Goal: Use online tool/utility: Use online tool/utility

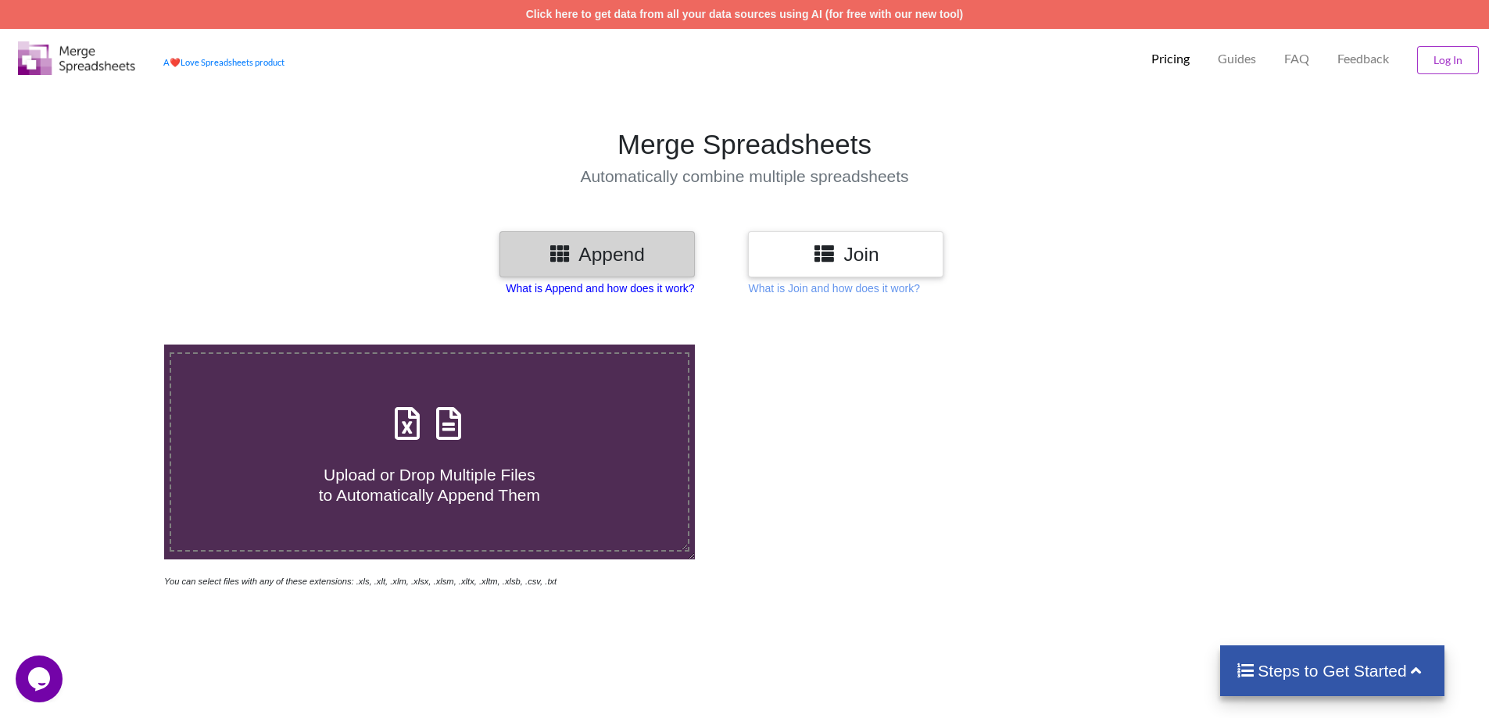
click at [632, 289] on p "What is Append and how does it work?" at bounding box center [600, 289] width 188 height 16
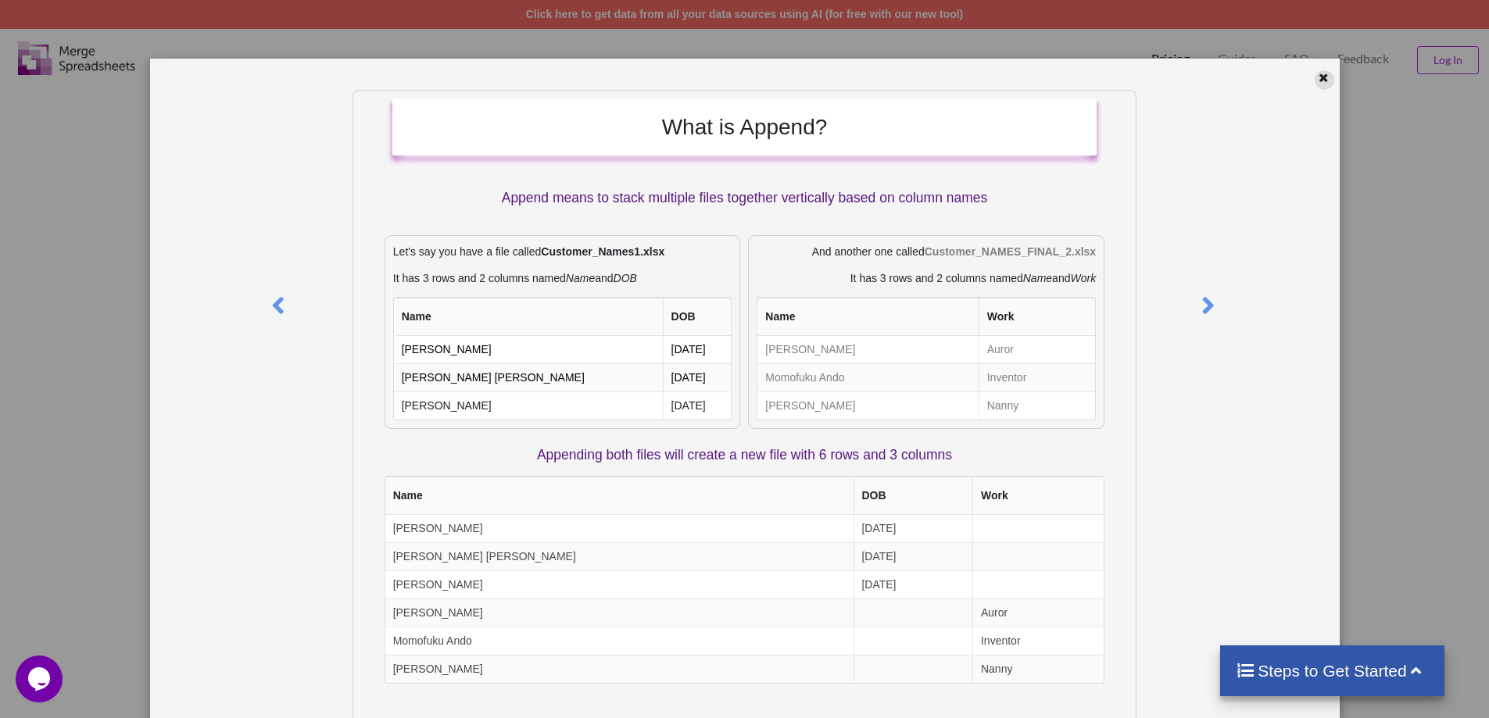
click at [1317, 81] on icon at bounding box center [1323, 75] width 13 height 11
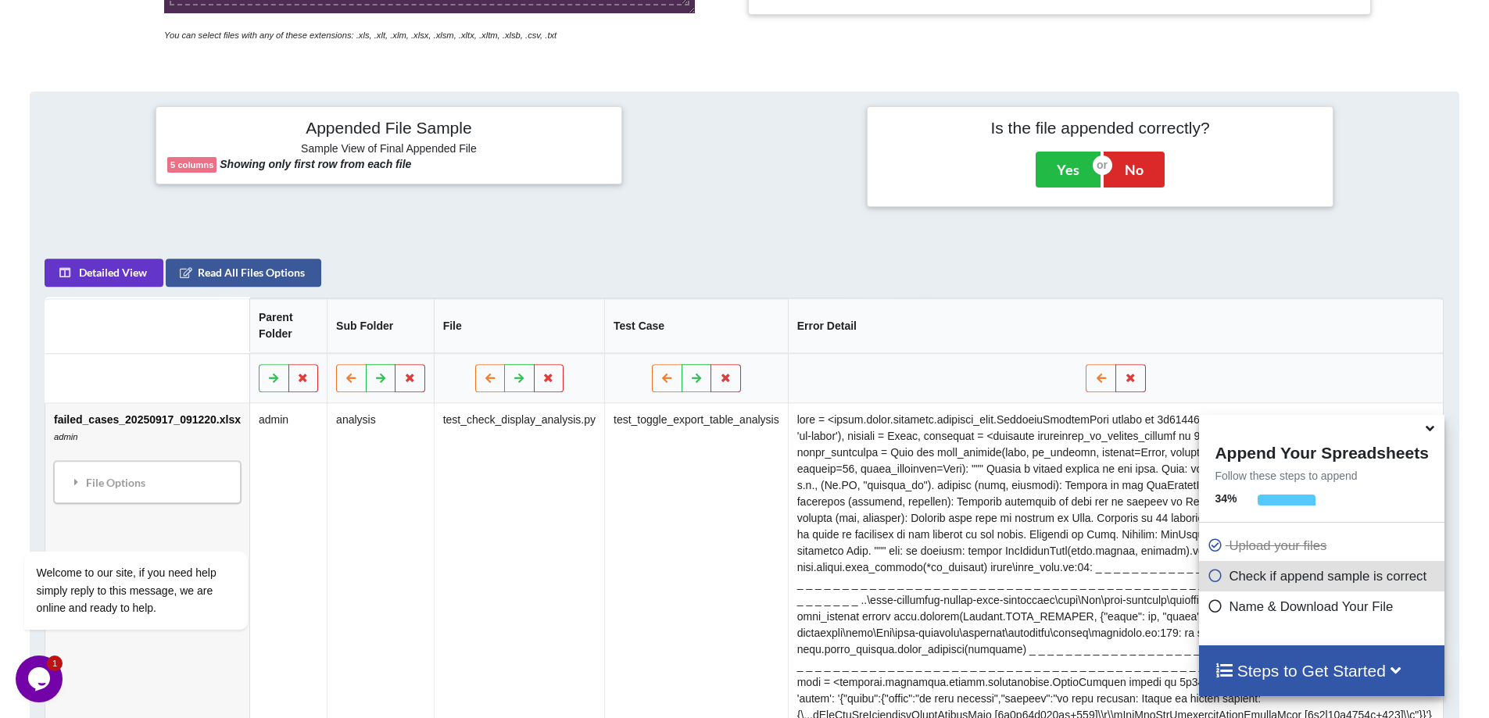
scroll to position [603, 0]
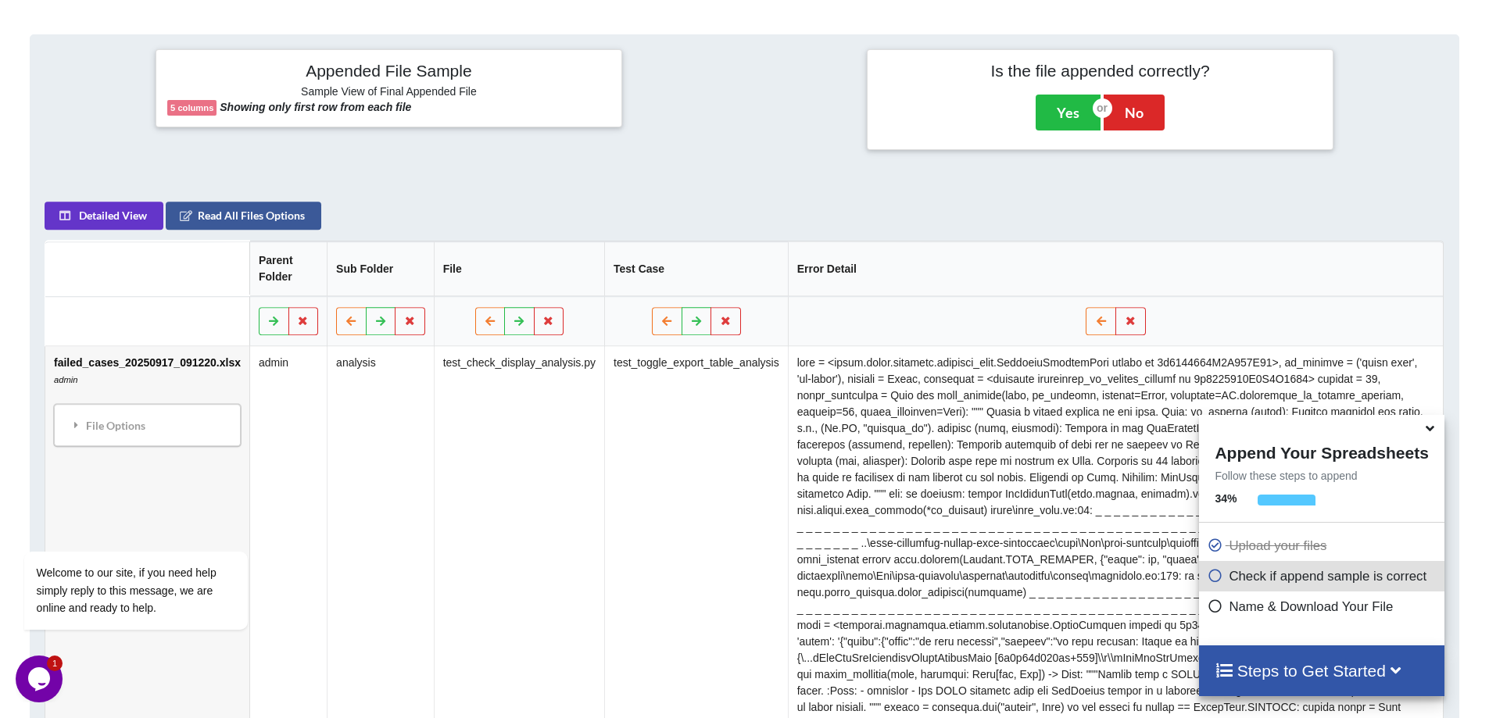
drag, startPoint x: 1428, startPoint y: 432, endPoint x: 1418, endPoint y: 432, distance: 9.4
click at [1428, 432] on icon at bounding box center [1429, 426] width 16 height 14
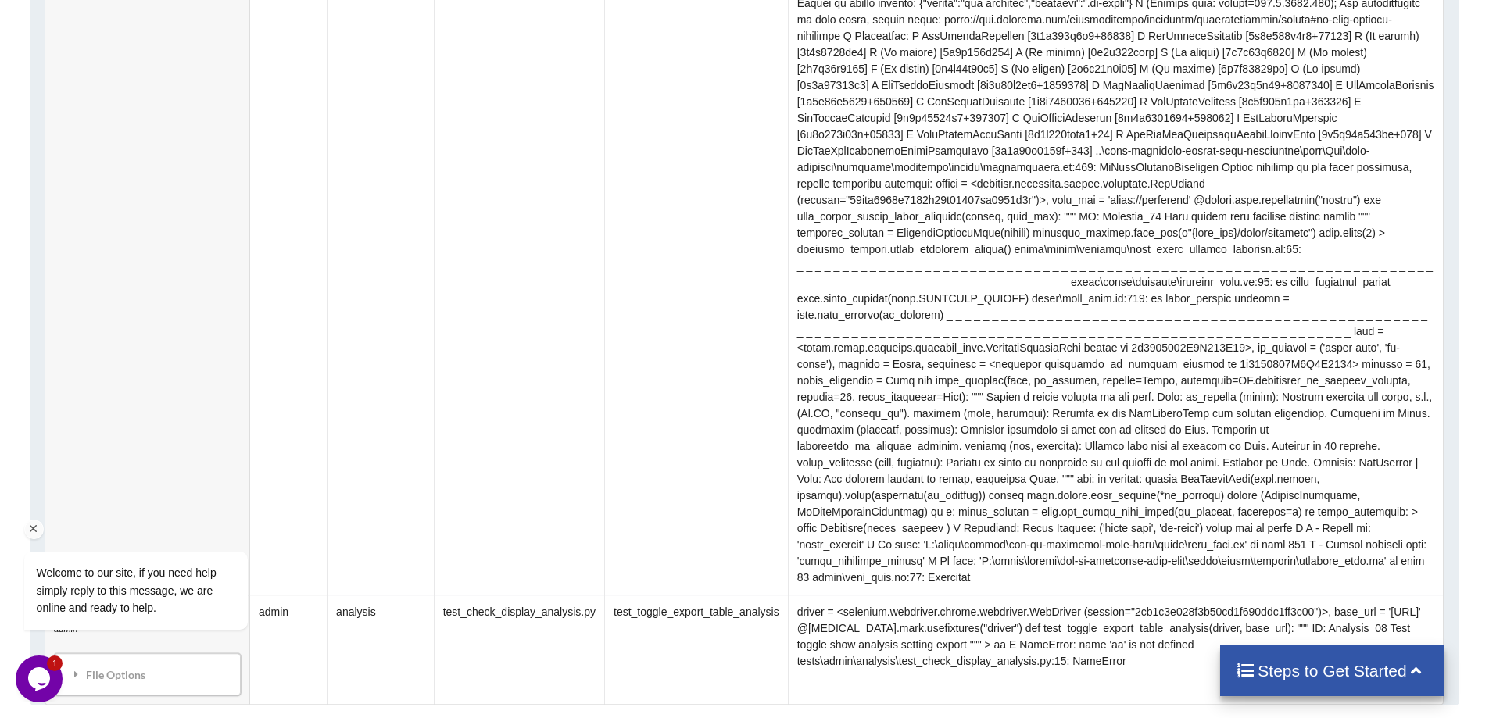
scroll to position [1853, 0]
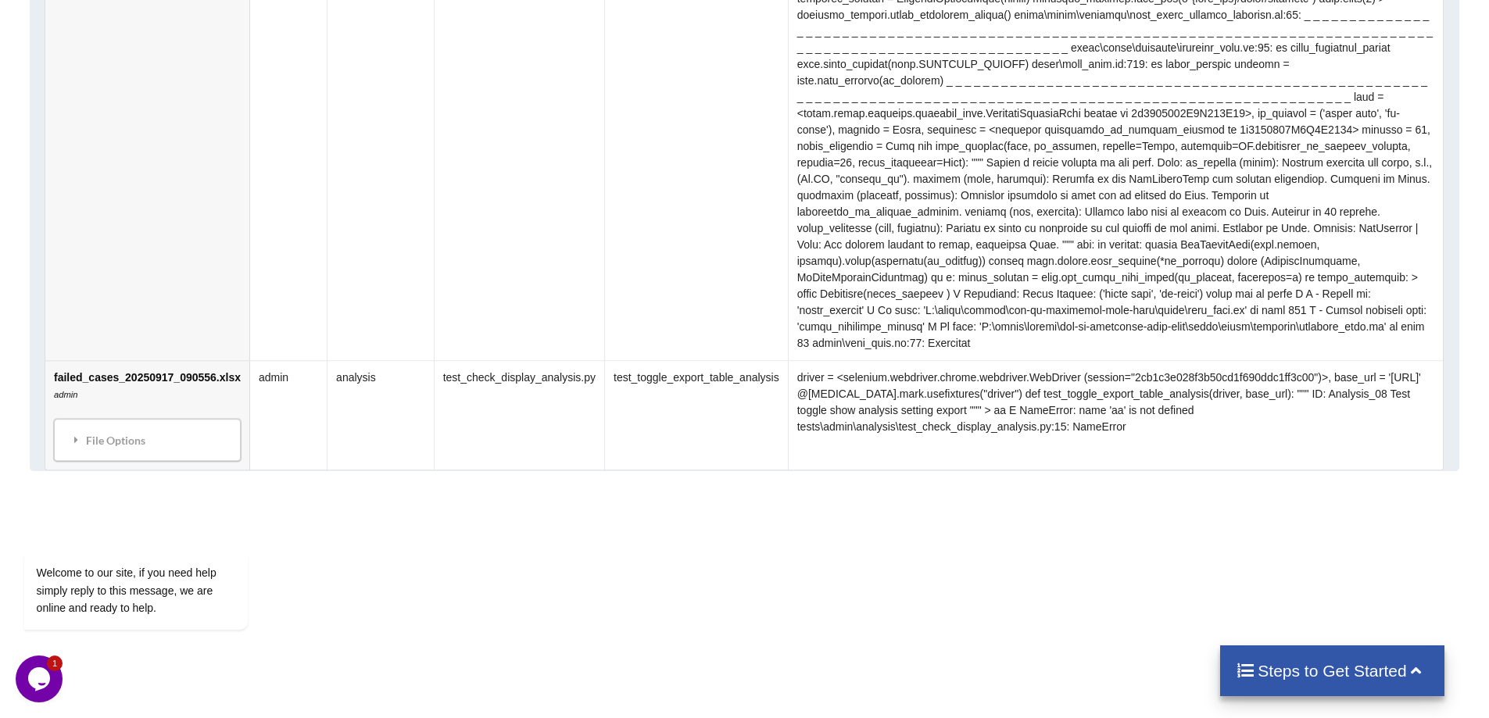
click at [75, 434] on icon at bounding box center [77, 439] width 14 height 11
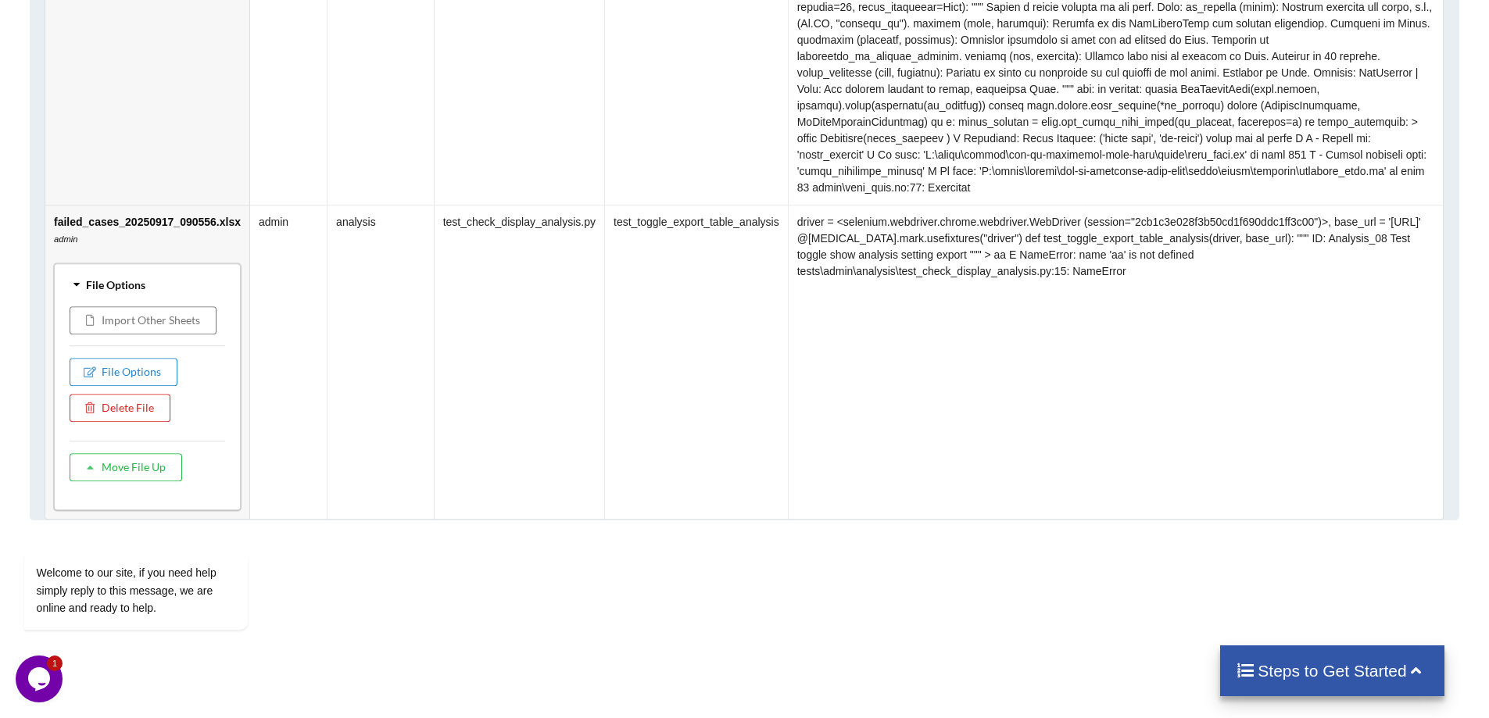
scroll to position [2010, 0]
click at [565, 382] on td "test_check_display_analysis.py" at bounding box center [519, 361] width 170 height 314
click at [904, 299] on td "driver = <selenium.webdriver.chrome.webdriver.WebDriver (session="2cb1c3e028f3b…" at bounding box center [1116, 361] width 656 height 314
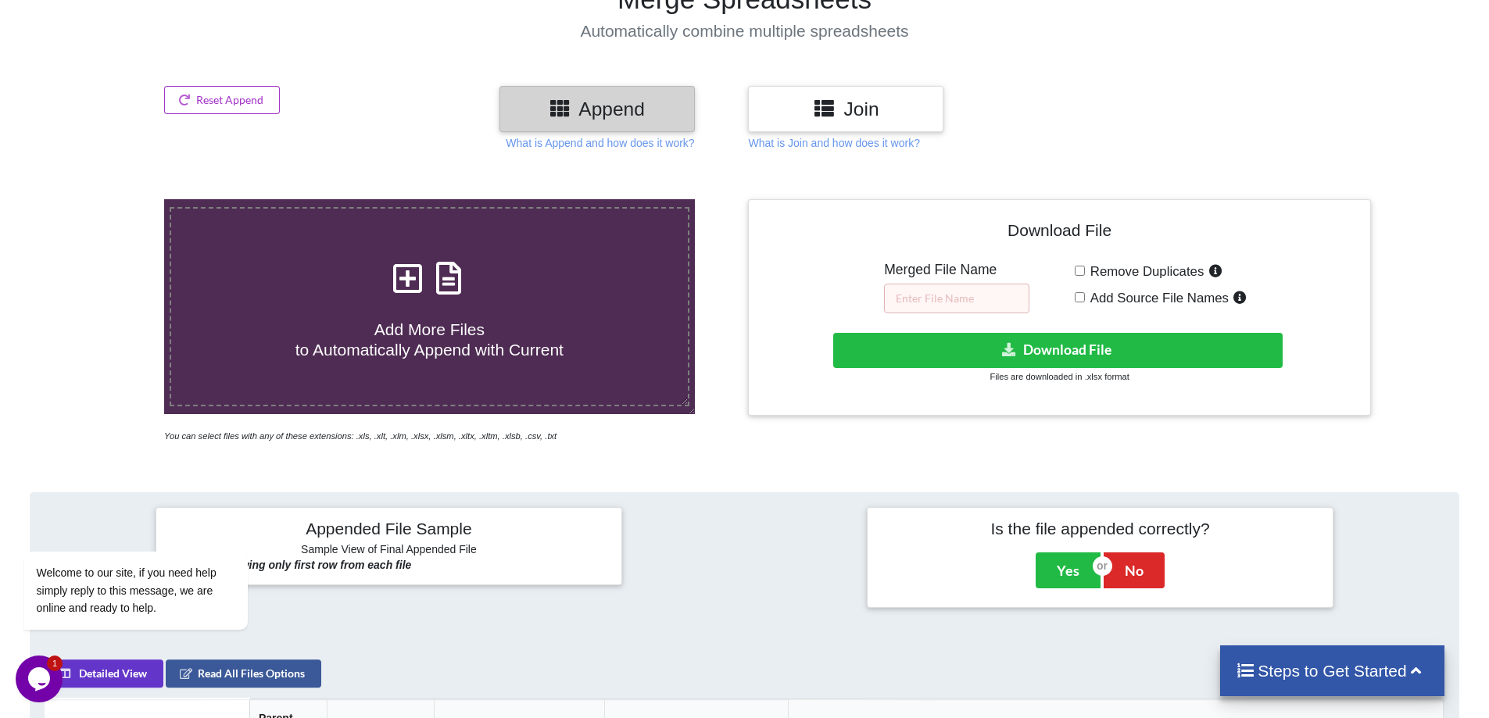
scroll to position [0, 0]
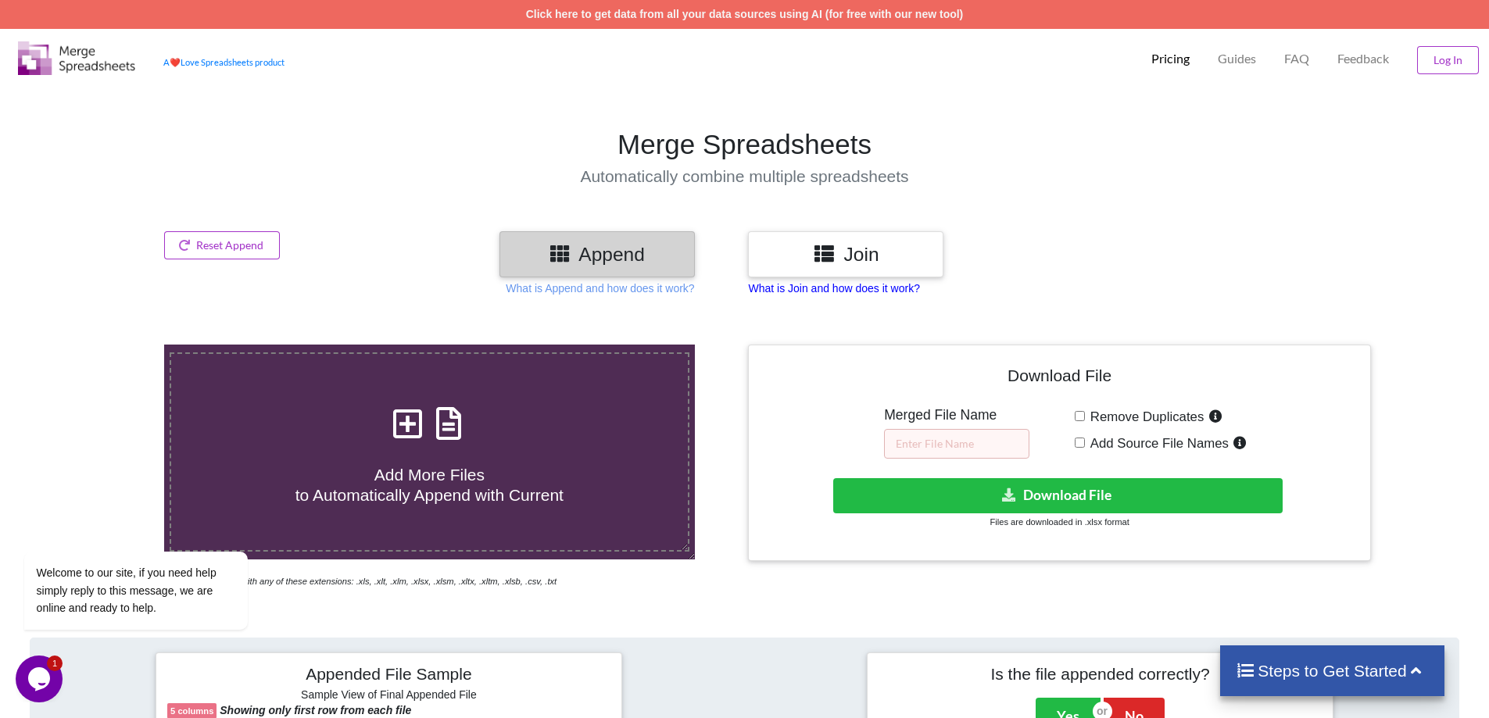
click at [832, 291] on p "What is Join and how does it work?" at bounding box center [833, 289] width 171 height 16
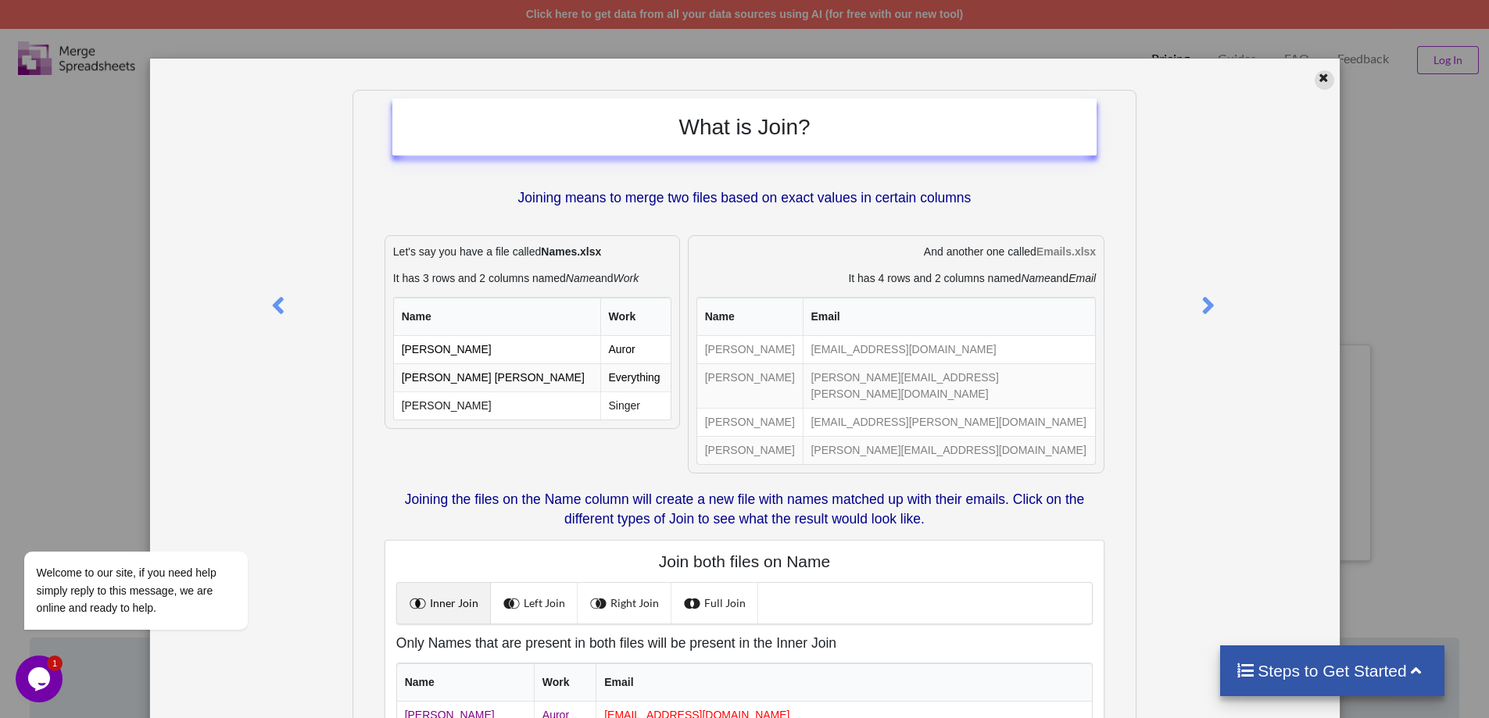
click at [1317, 80] on icon at bounding box center [1323, 75] width 13 height 11
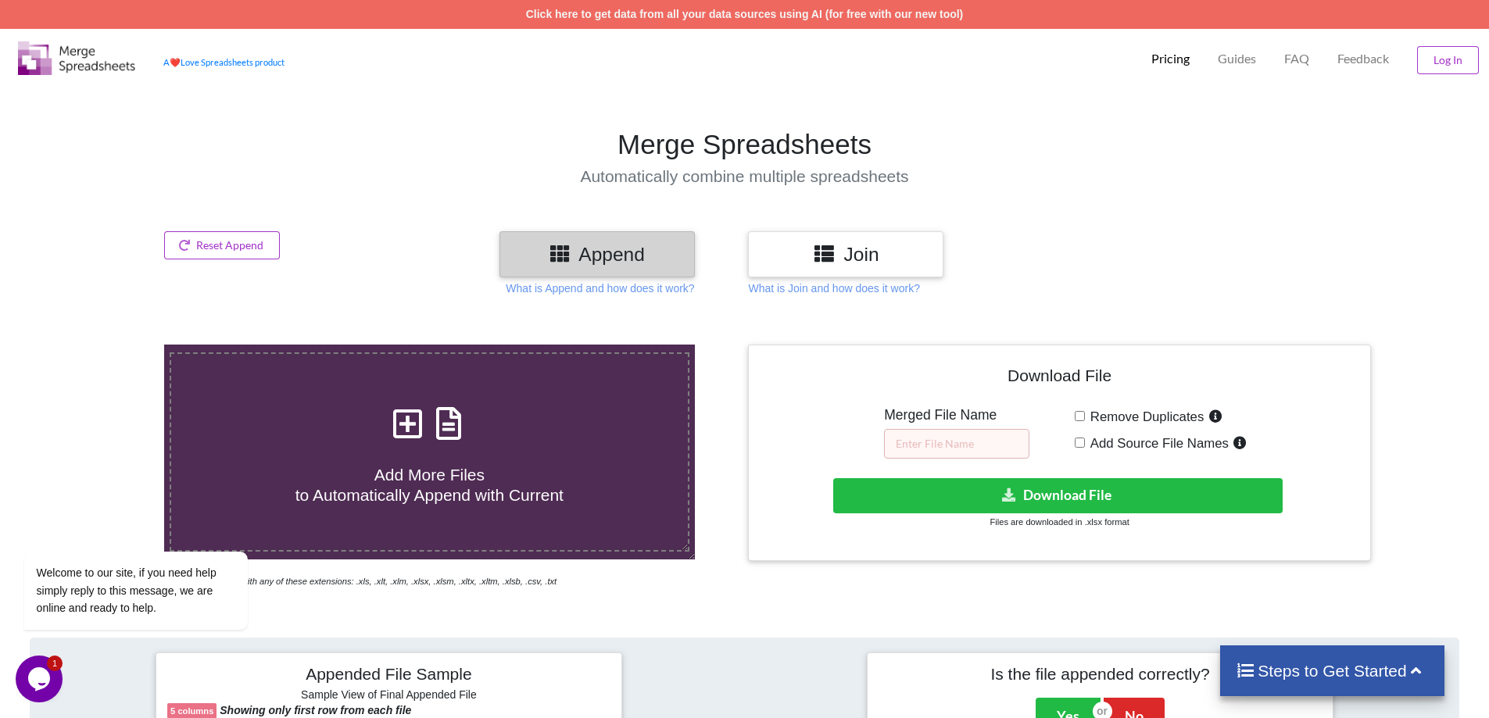
click at [568, 252] on icon at bounding box center [560, 253] width 23 height 20
click at [617, 250] on h3 "Append" at bounding box center [597, 254] width 172 height 23
click at [821, 259] on icon at bounding box center [824, 253] width 23 height 20
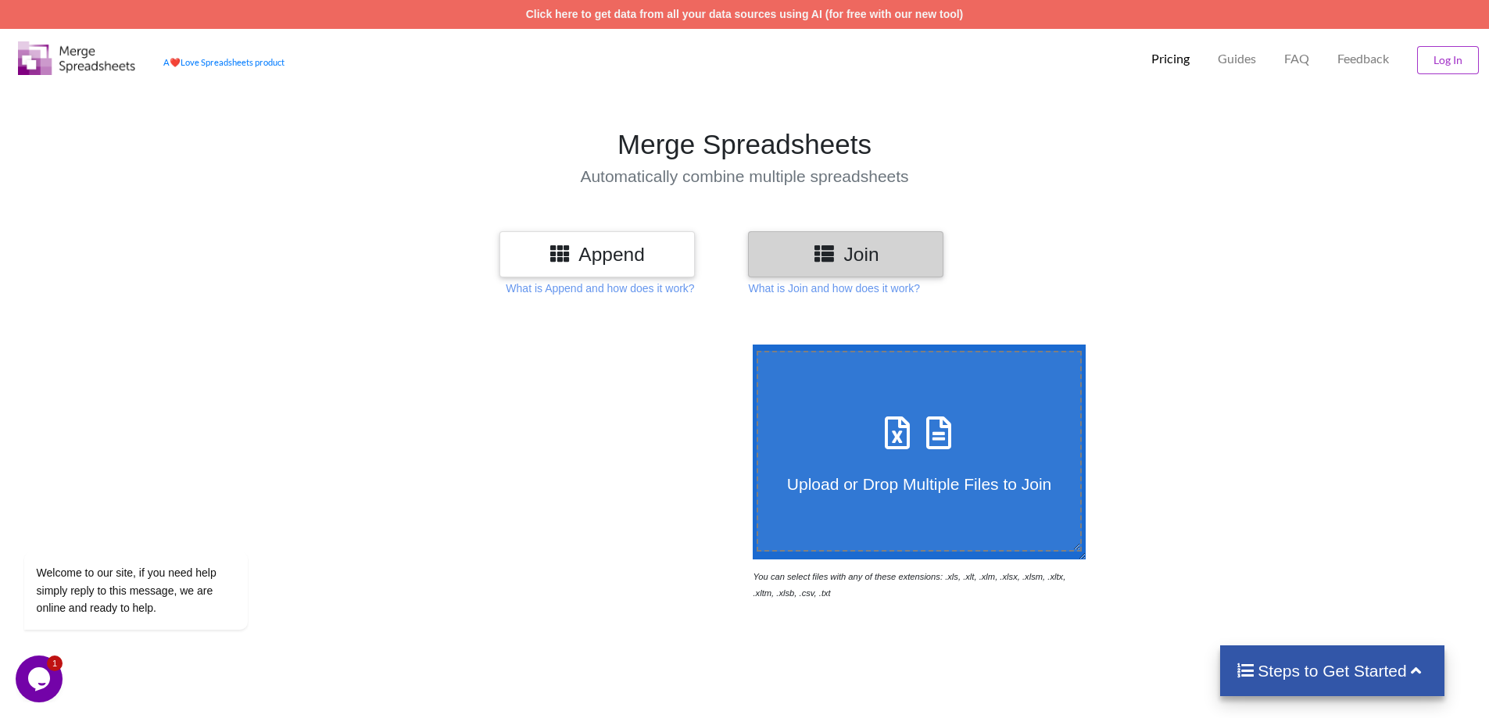
click at [624, 266] on div "Append" at bounding box center [596, 254] width 195 height 46
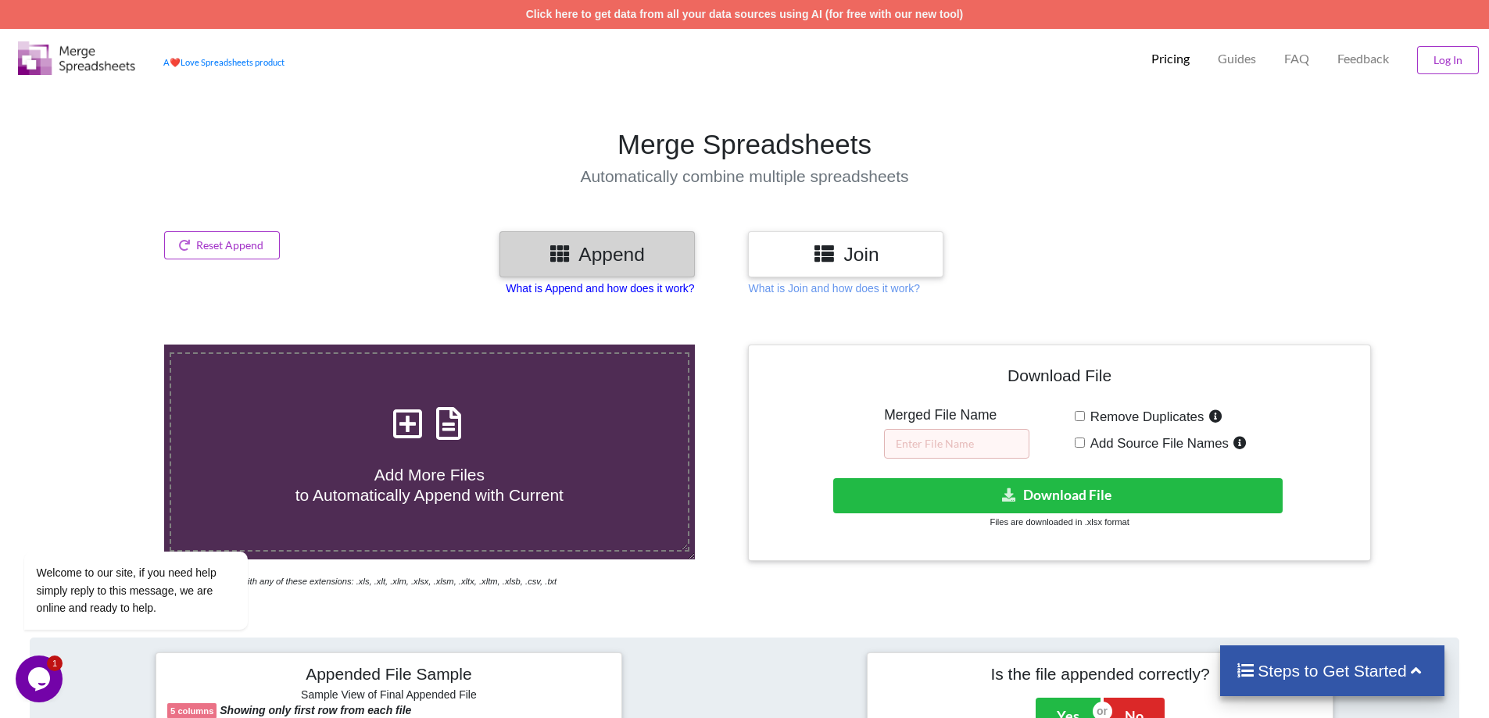
click at [576, 286] on p "What is Append and how does it work?" at bounding box center [600, 289] width 188 height 16
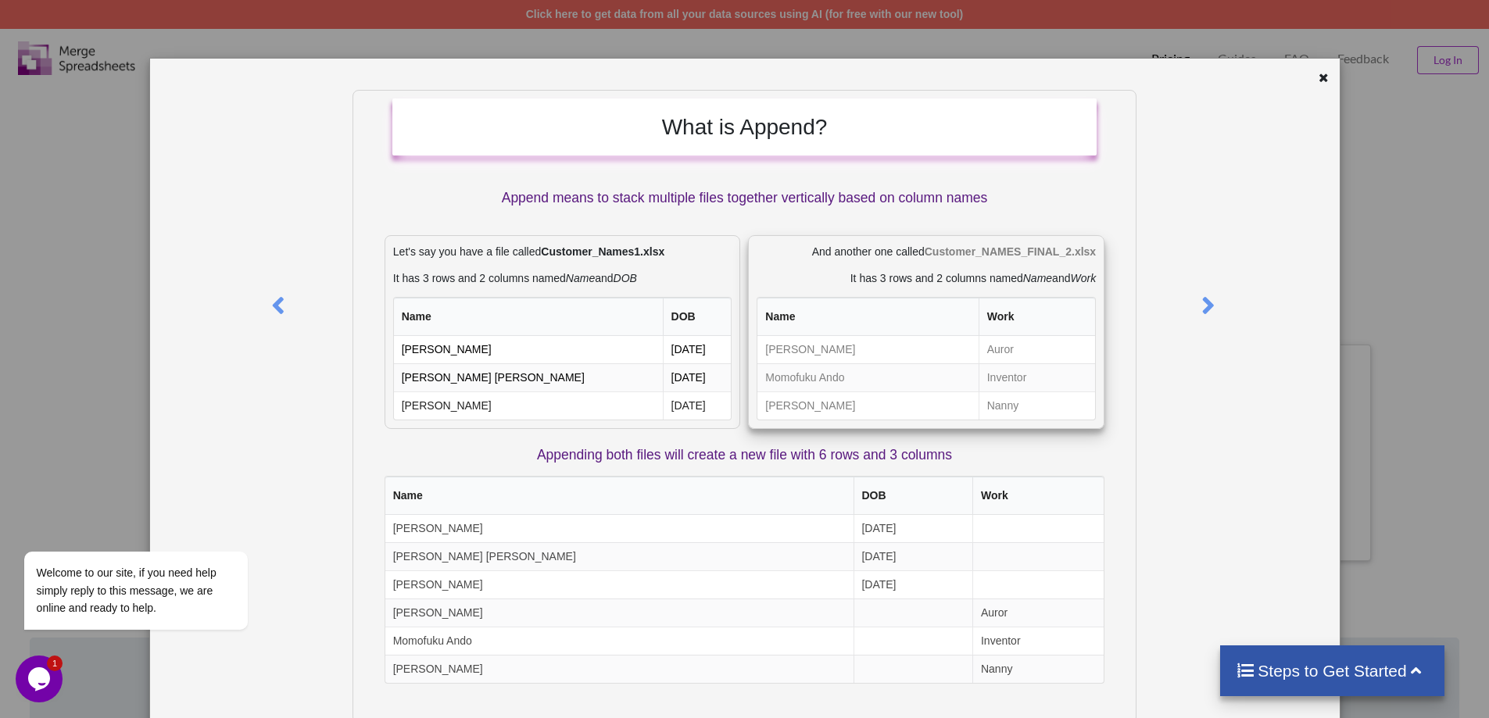
scroll to position [77, 0]
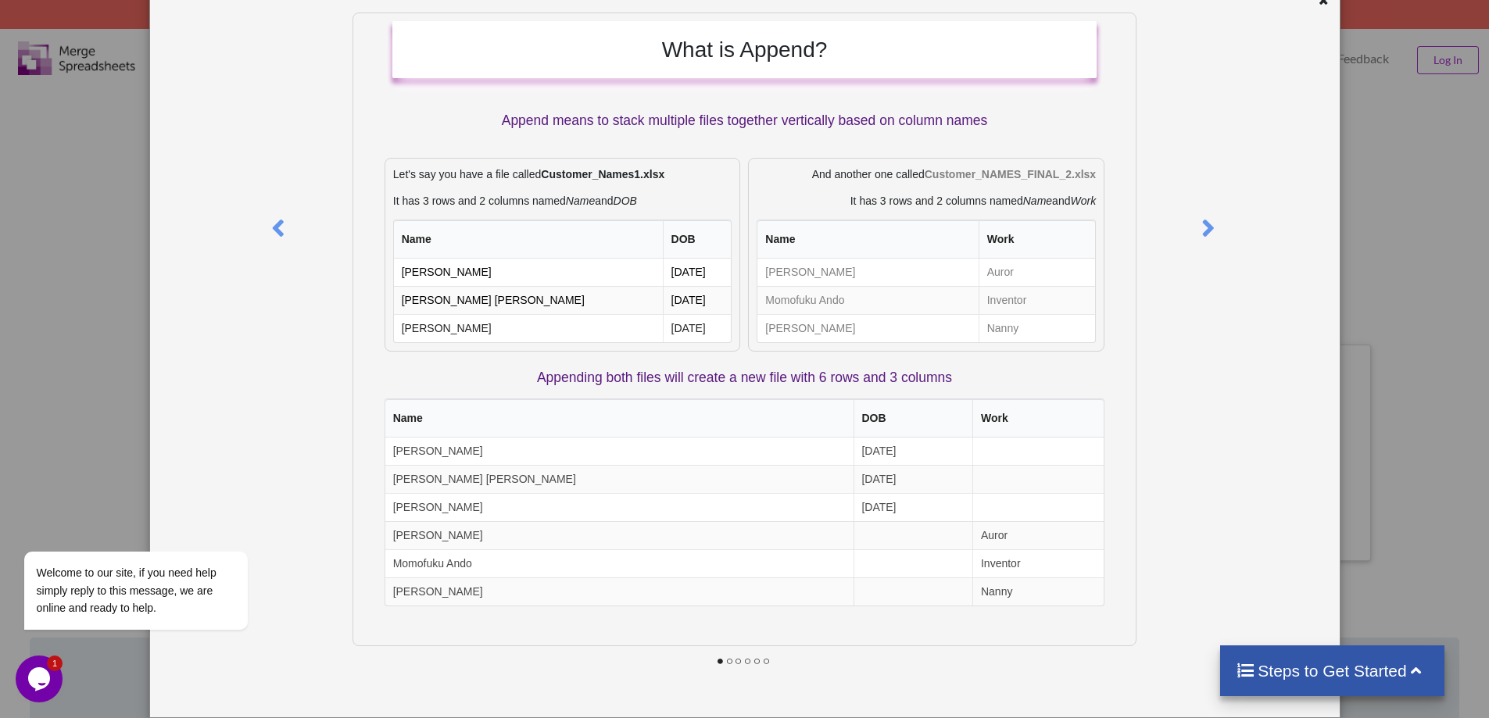
click at [1358, 162] on div "What is Append? Append means to stack multiple files together vertically based …" at bounding box center [744, 359] width 1489 height 718
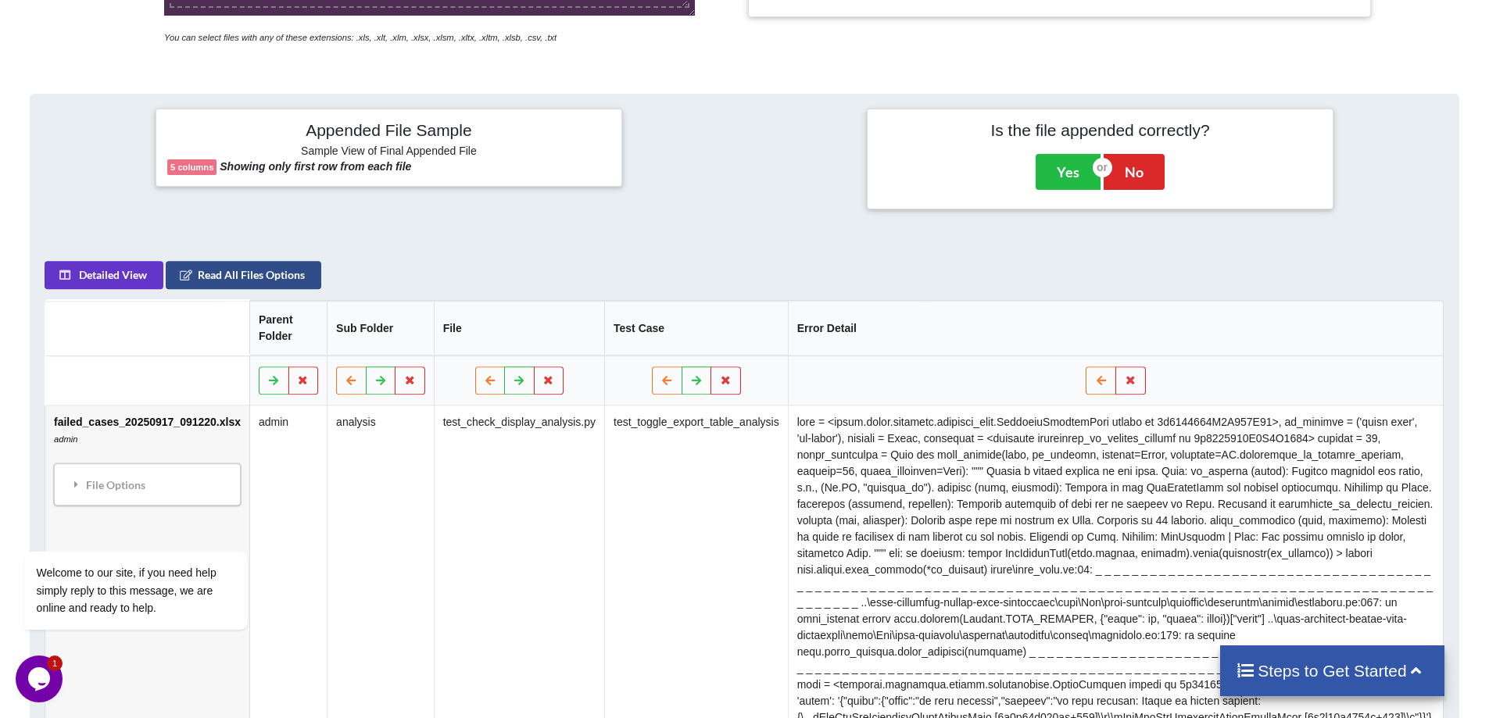
scroll to position [547, 0]
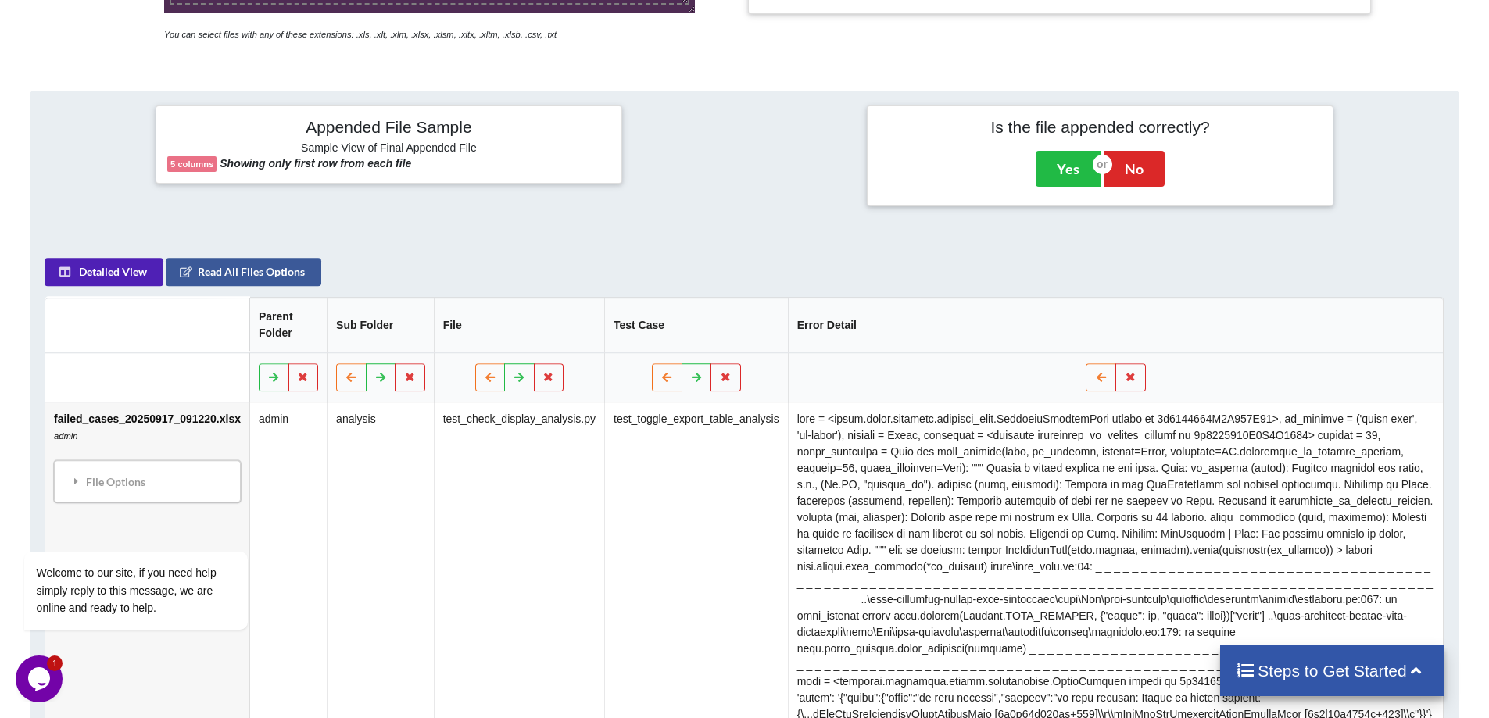
click at [103, 270] on button "Detailed View" at bounding box center [104, 272] width 119 height 28
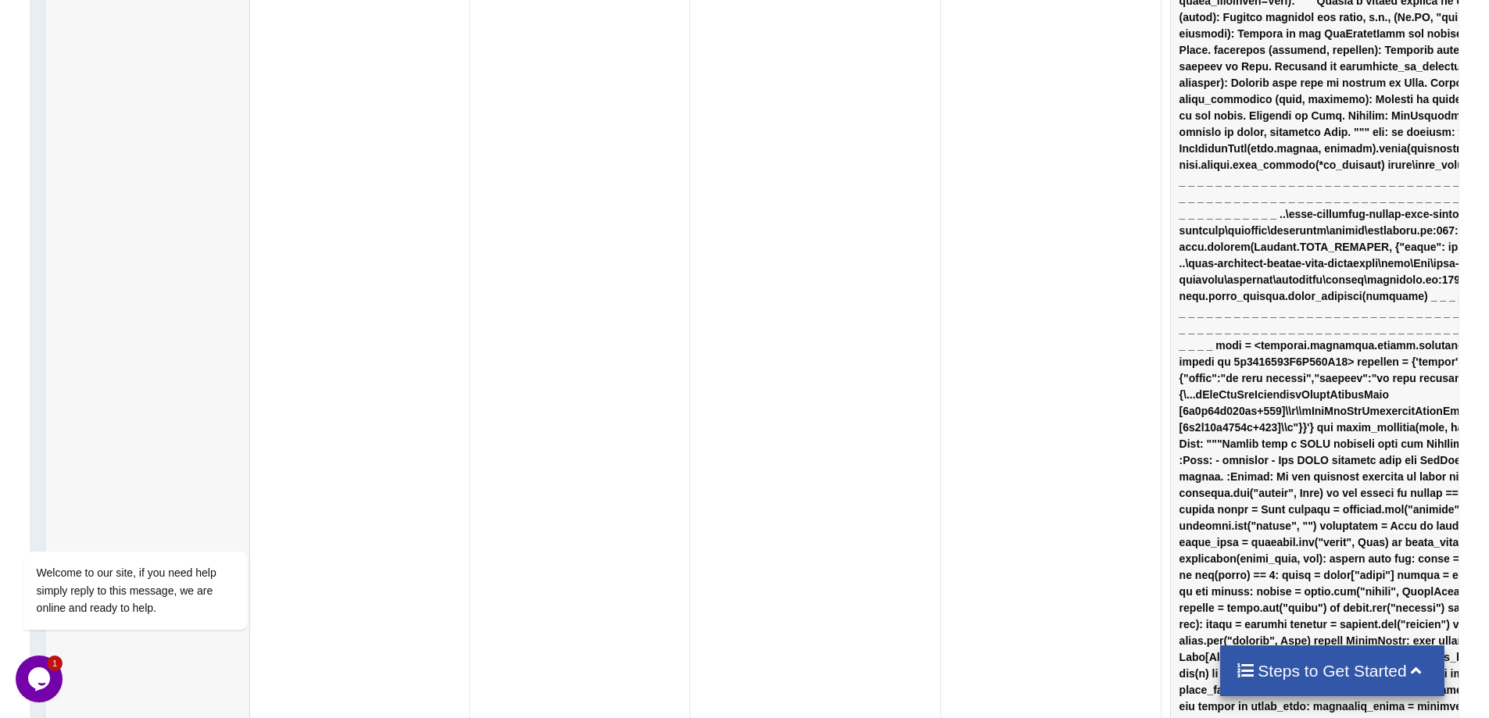
scroll to position [625, 0]
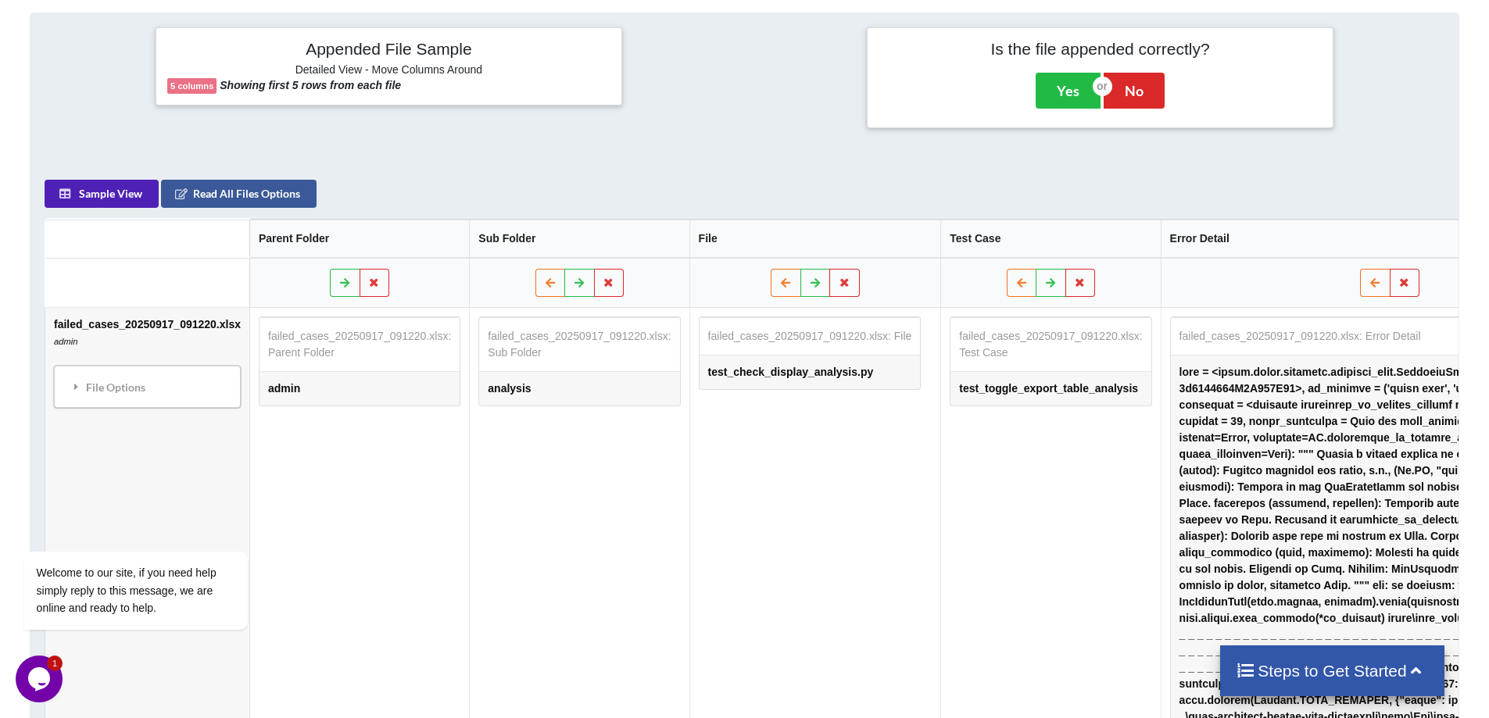
click at [136, 206] on button "Sample View" at bounding box center [102, 194] width 114 height 28
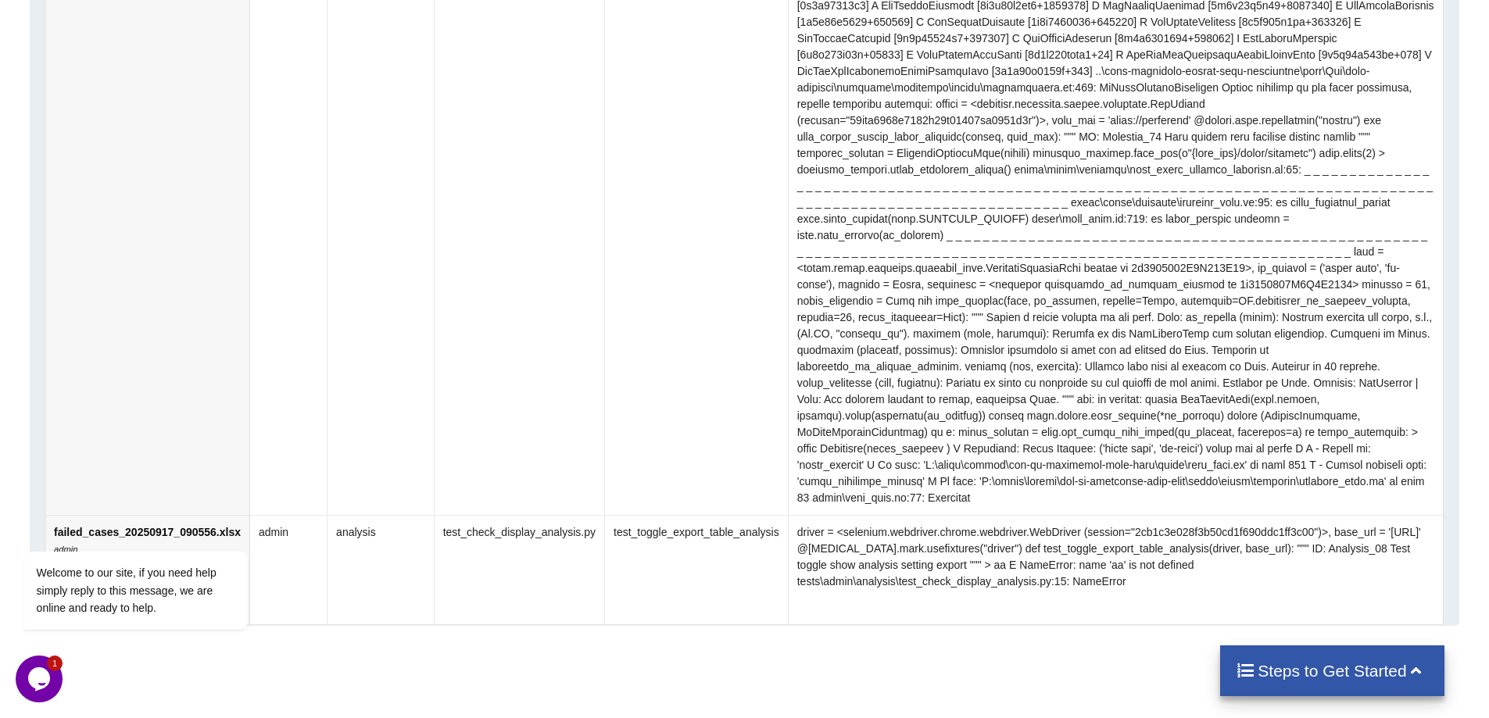
scroll to position [1853, 0]
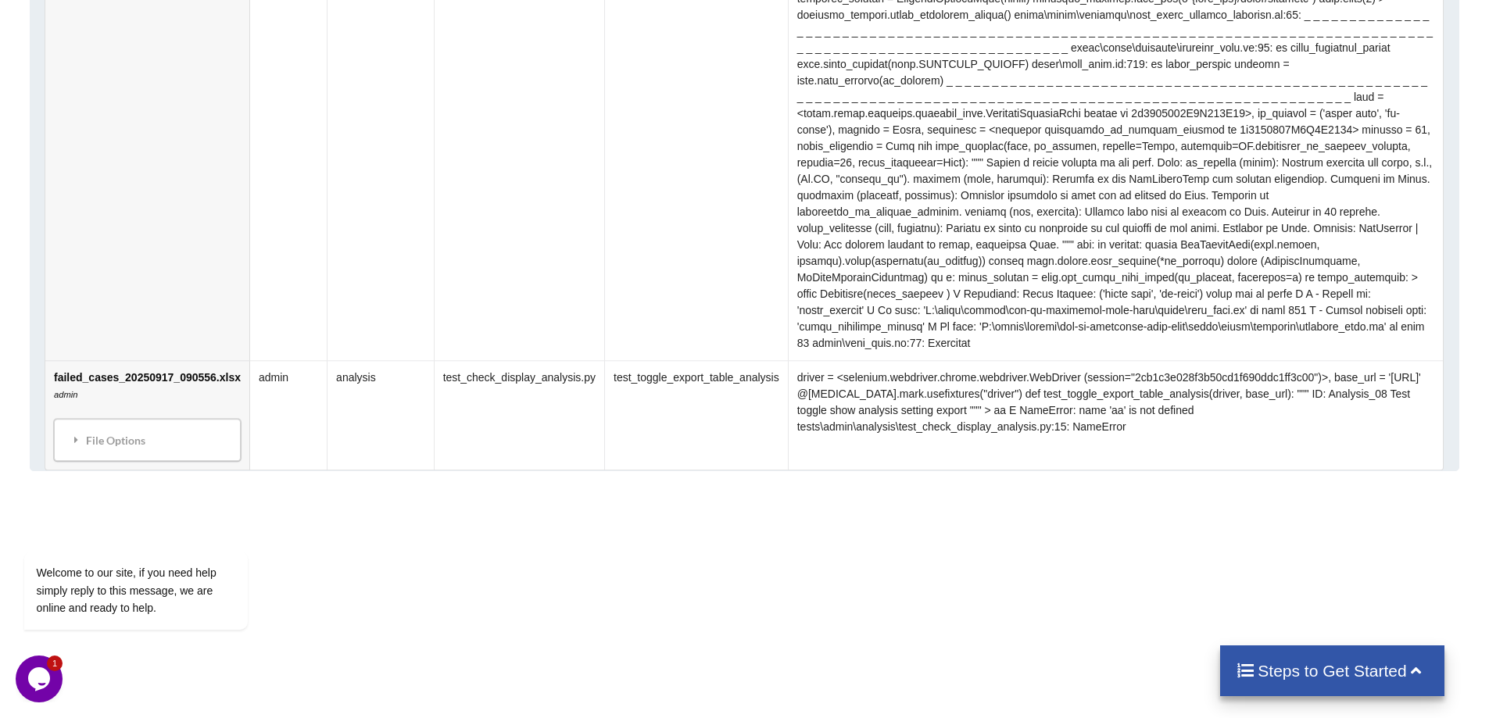
click at [573, 360] on td "test_check_display_analysis.py" at bounding box center [519, 414] width 170 height 109
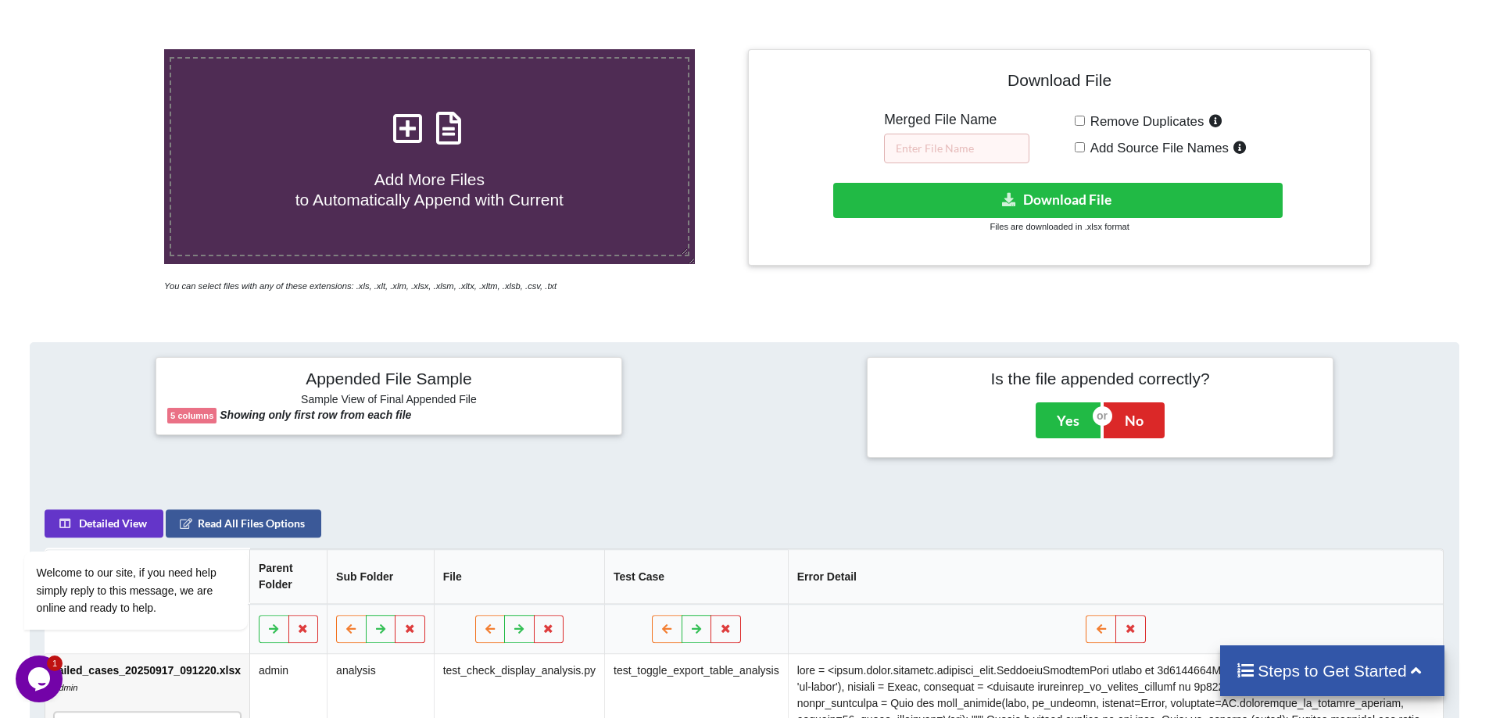
scroll to position [447, 0]
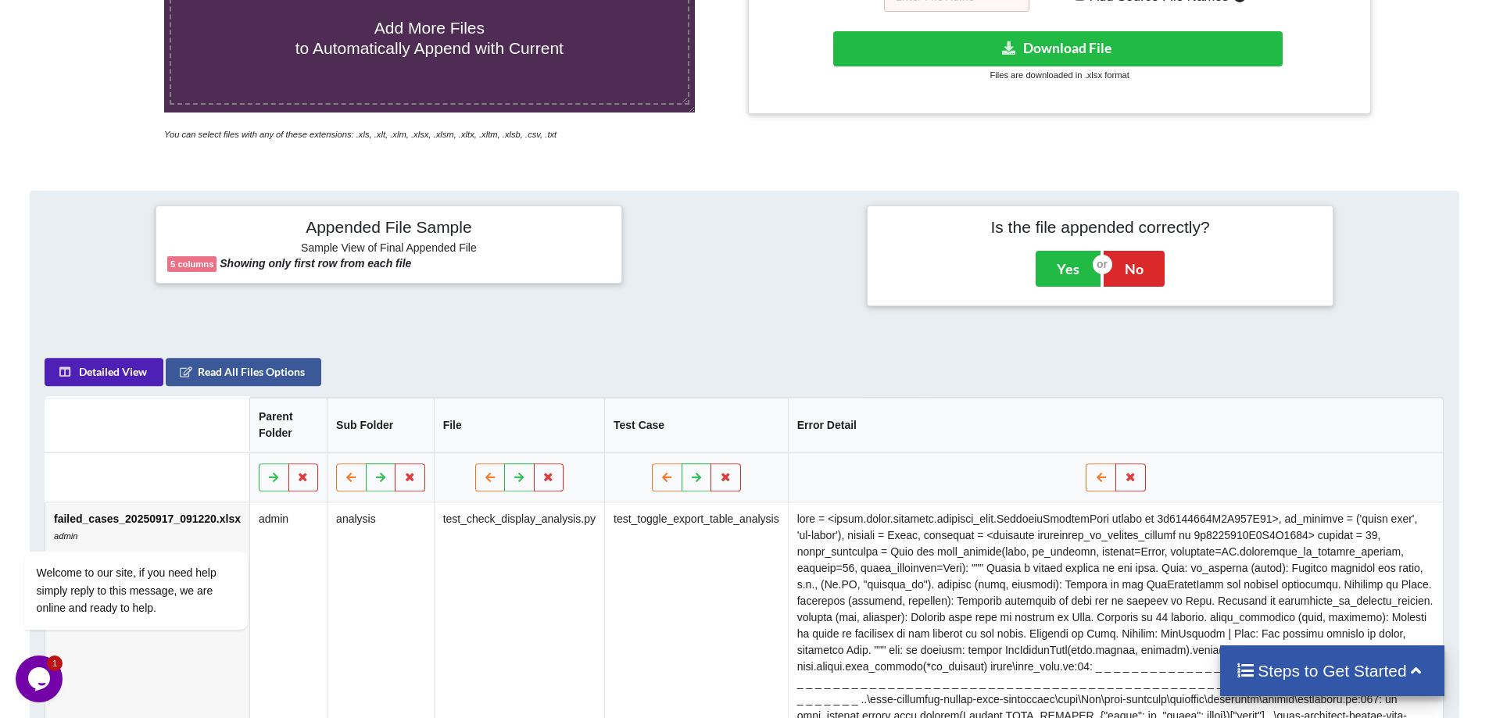
click at [136, 373] on button "Detailed View" at bounding box center [104, 372] width 119 height 28
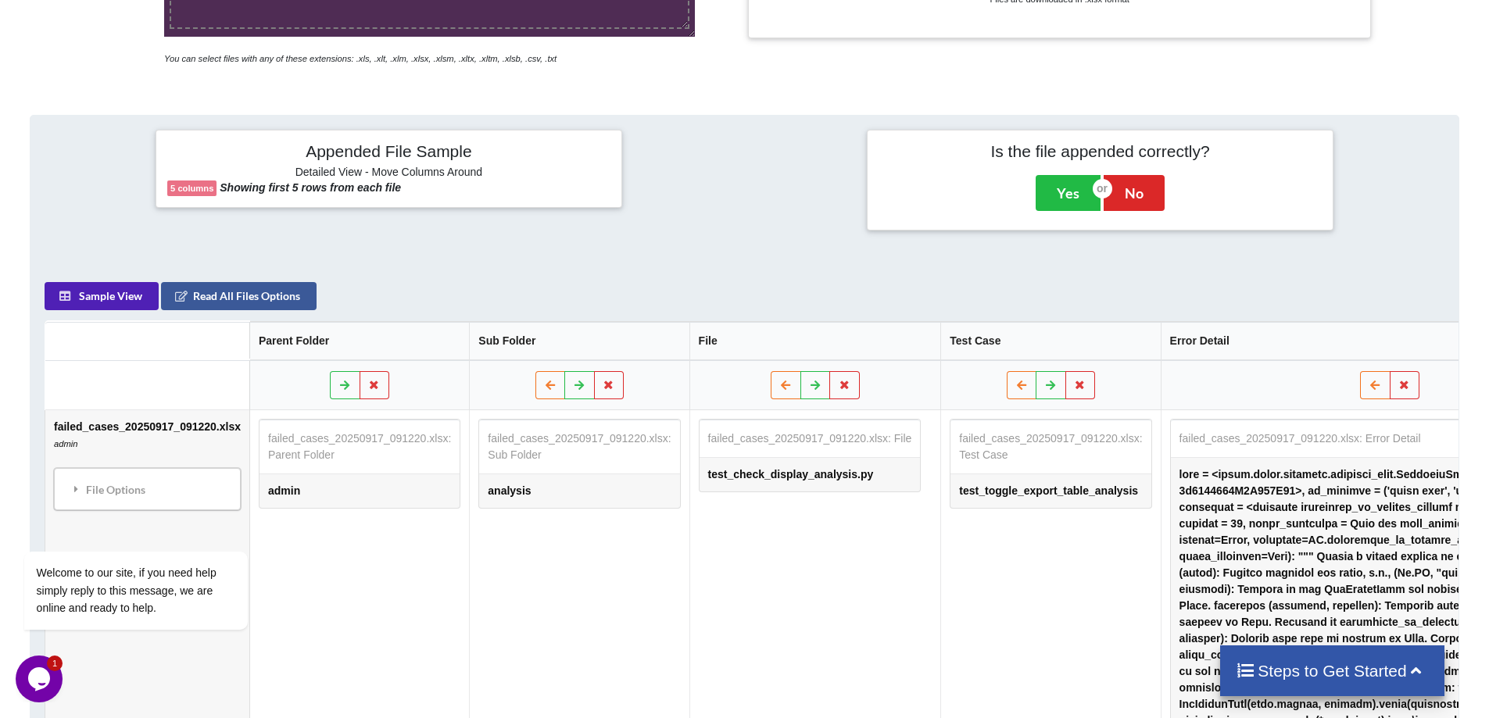
scroll to position [525, 0]
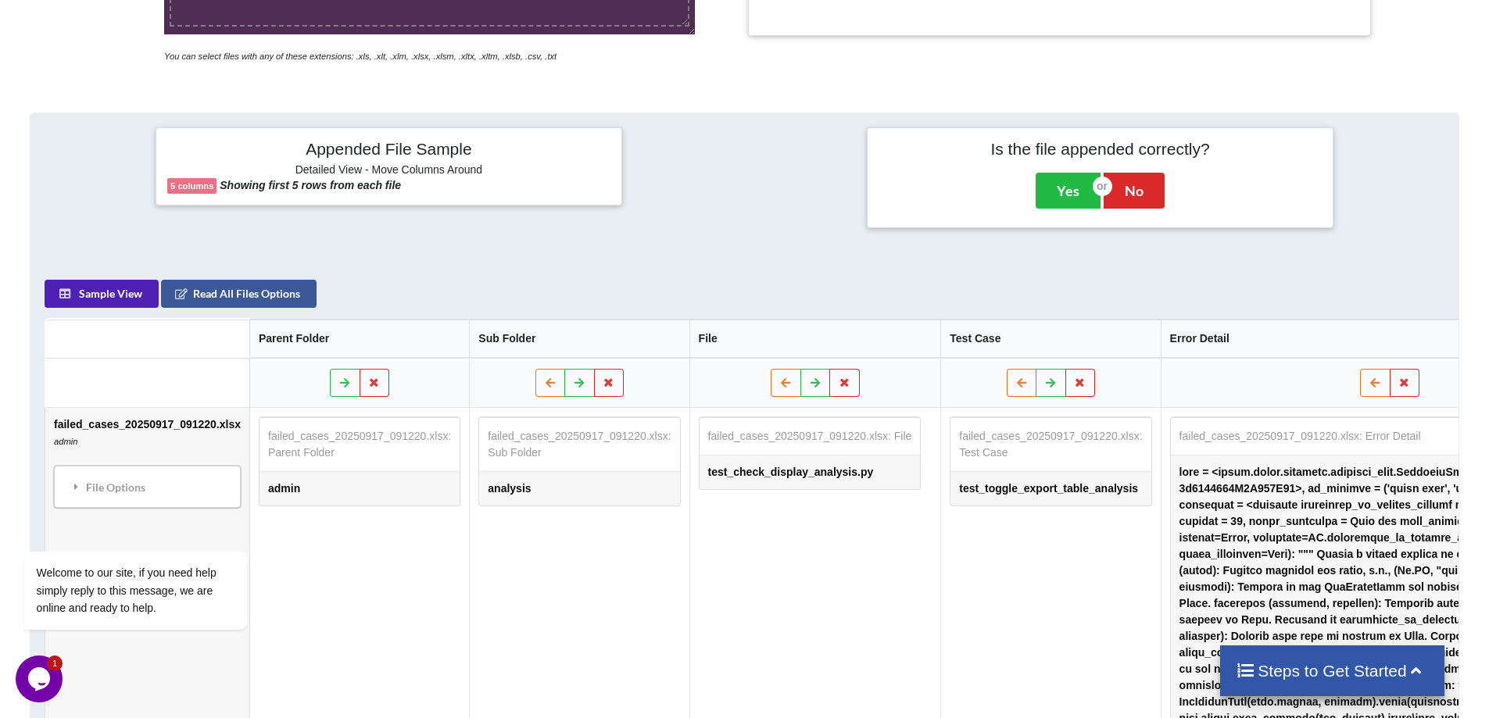
click at [113, 308] on button "Sample View" at bounding box center [102, 294] width 114 height 28
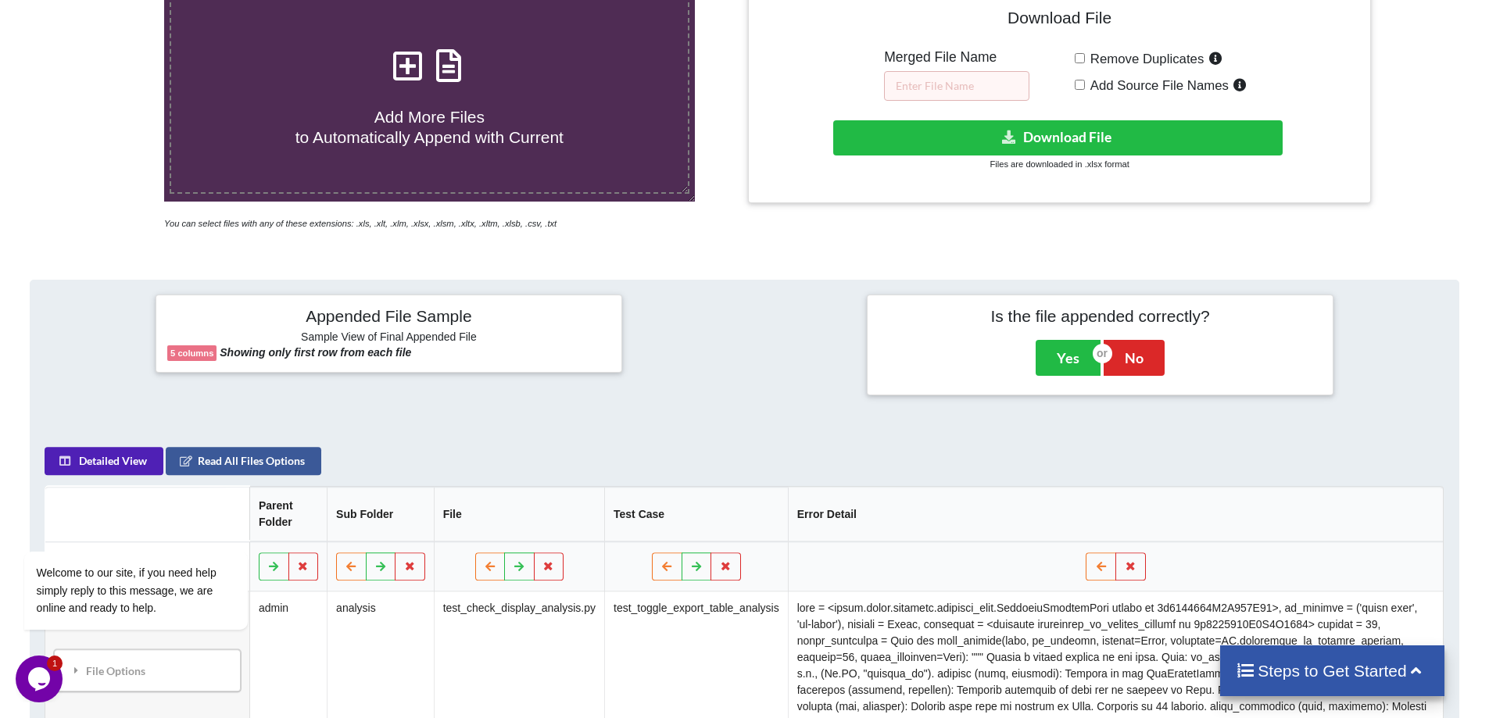
scroll to position [547, 0]
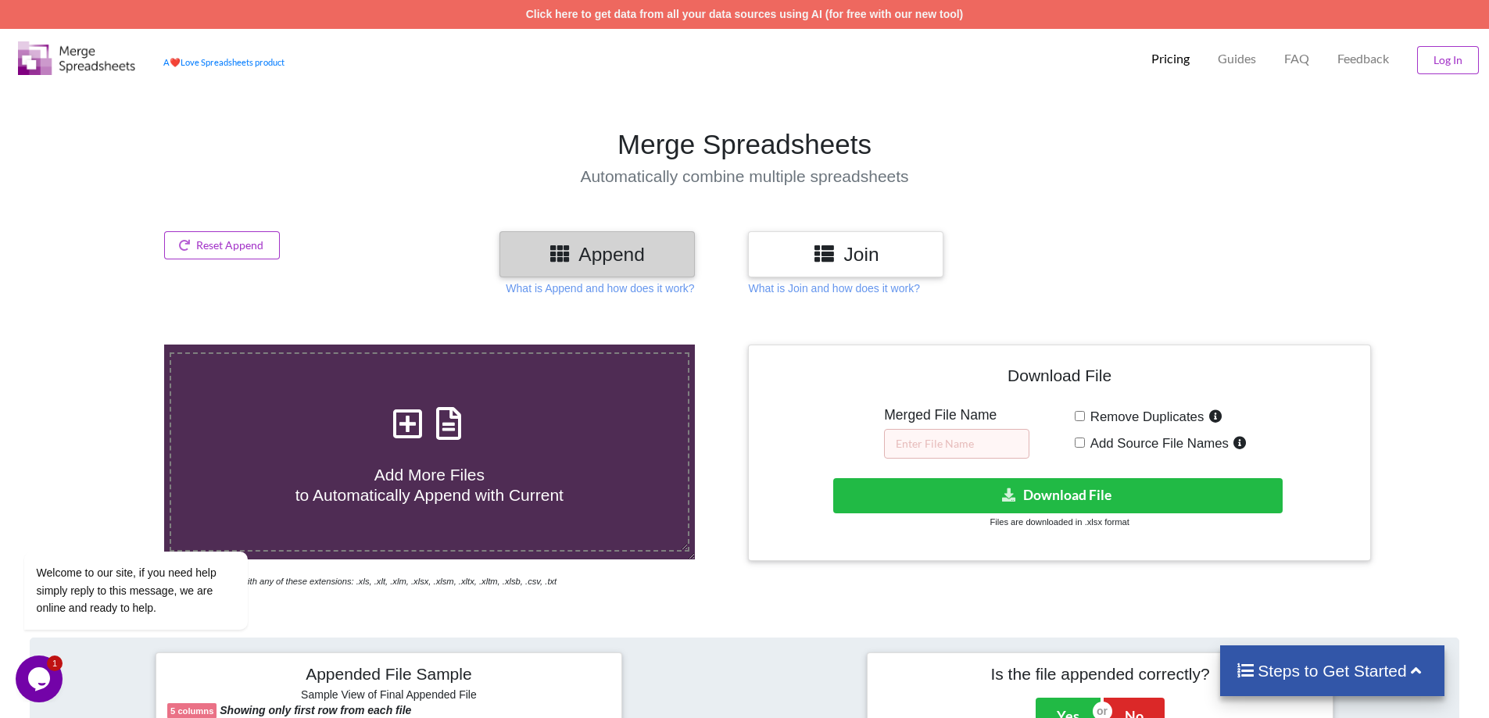
scroll to position [625, 0]
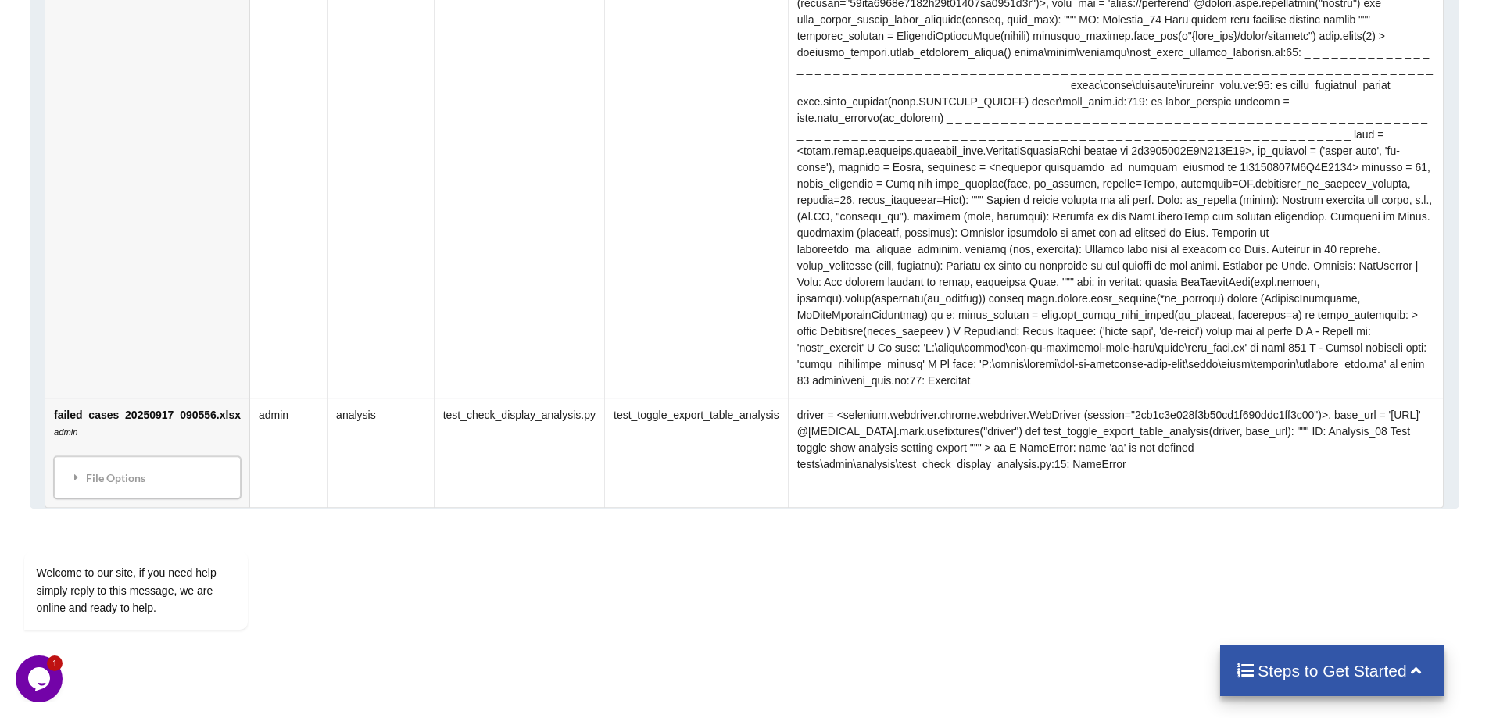
scroll to position [1853, 0]
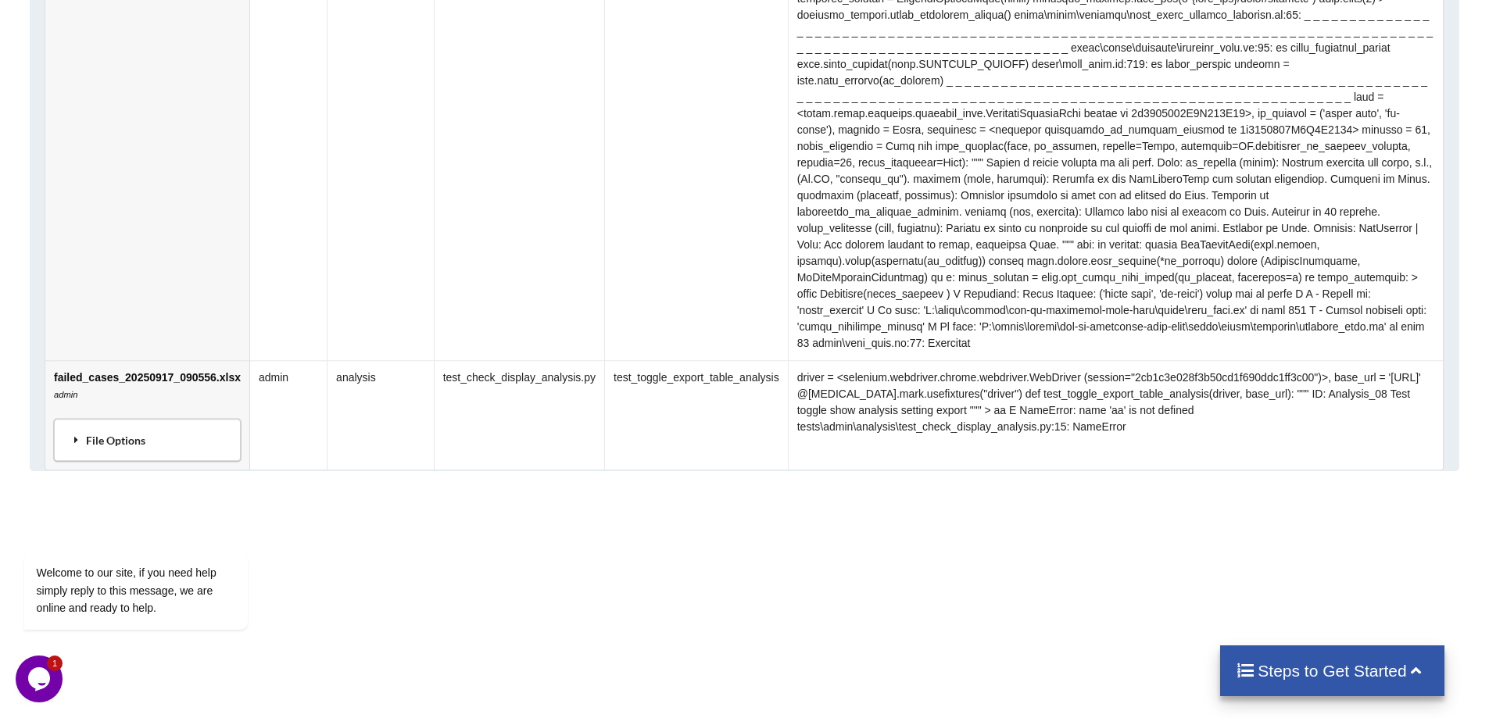
click at [74, 434] on icon at bounding box center [77, 439] width 14 height 11
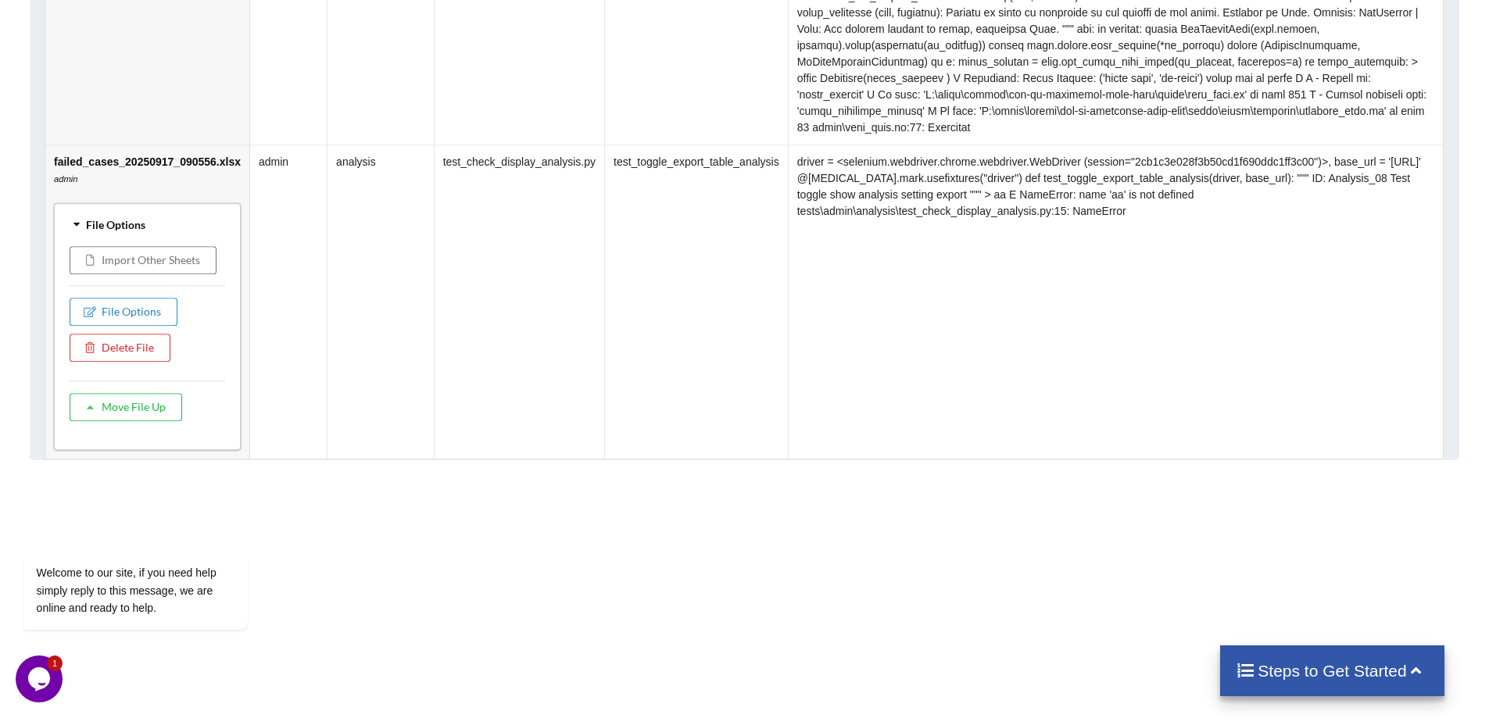
scroll to position [1835, 0]
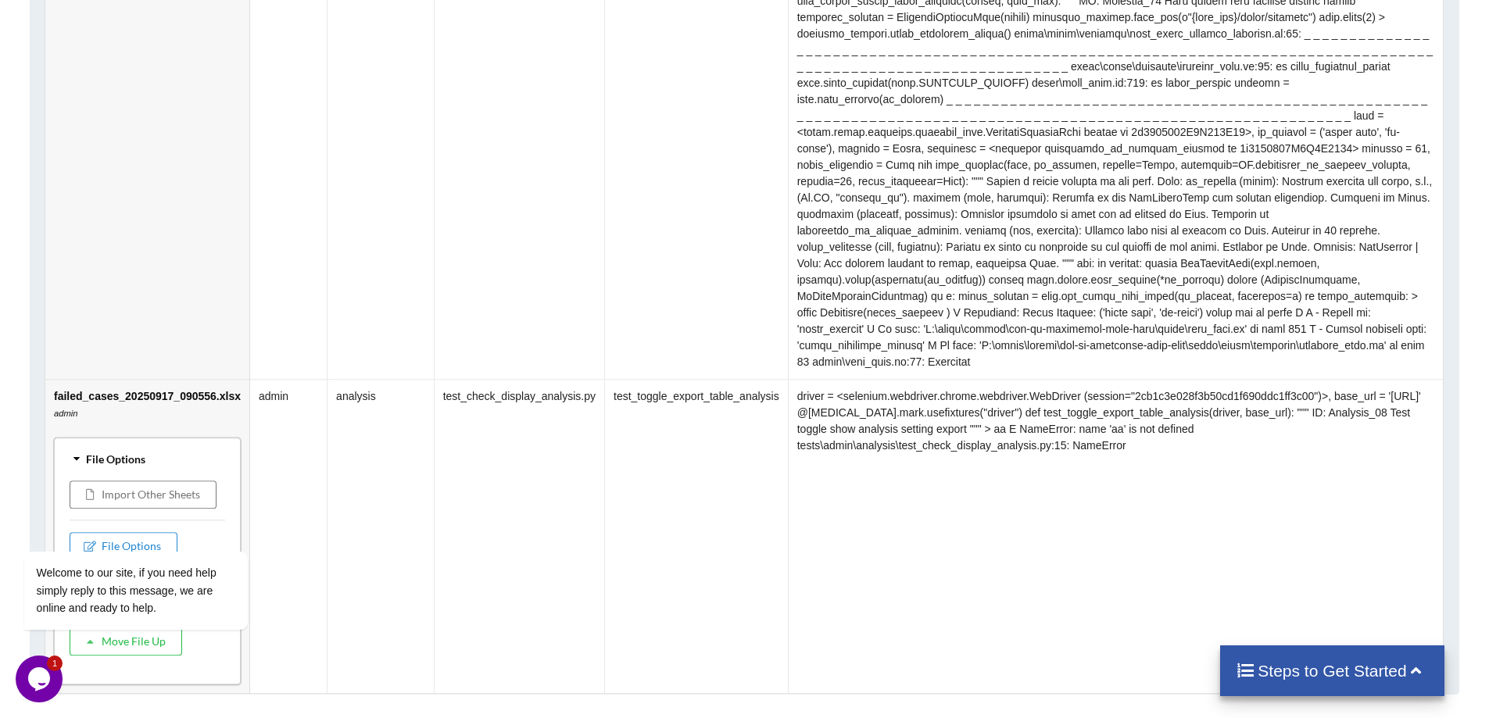
click at [75, 452] on icon at bounding box center [76, 459] width 11 height 14
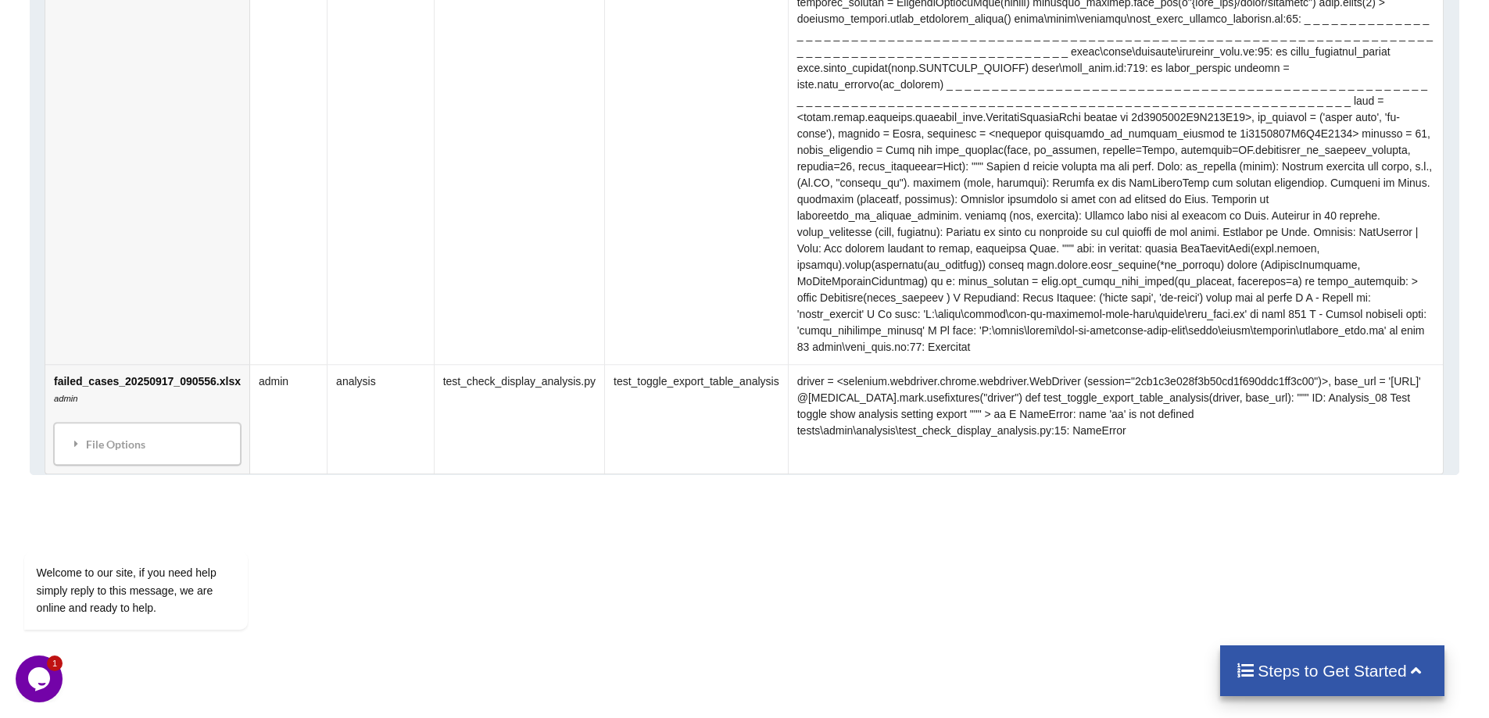
scroll to position [1853, 0]
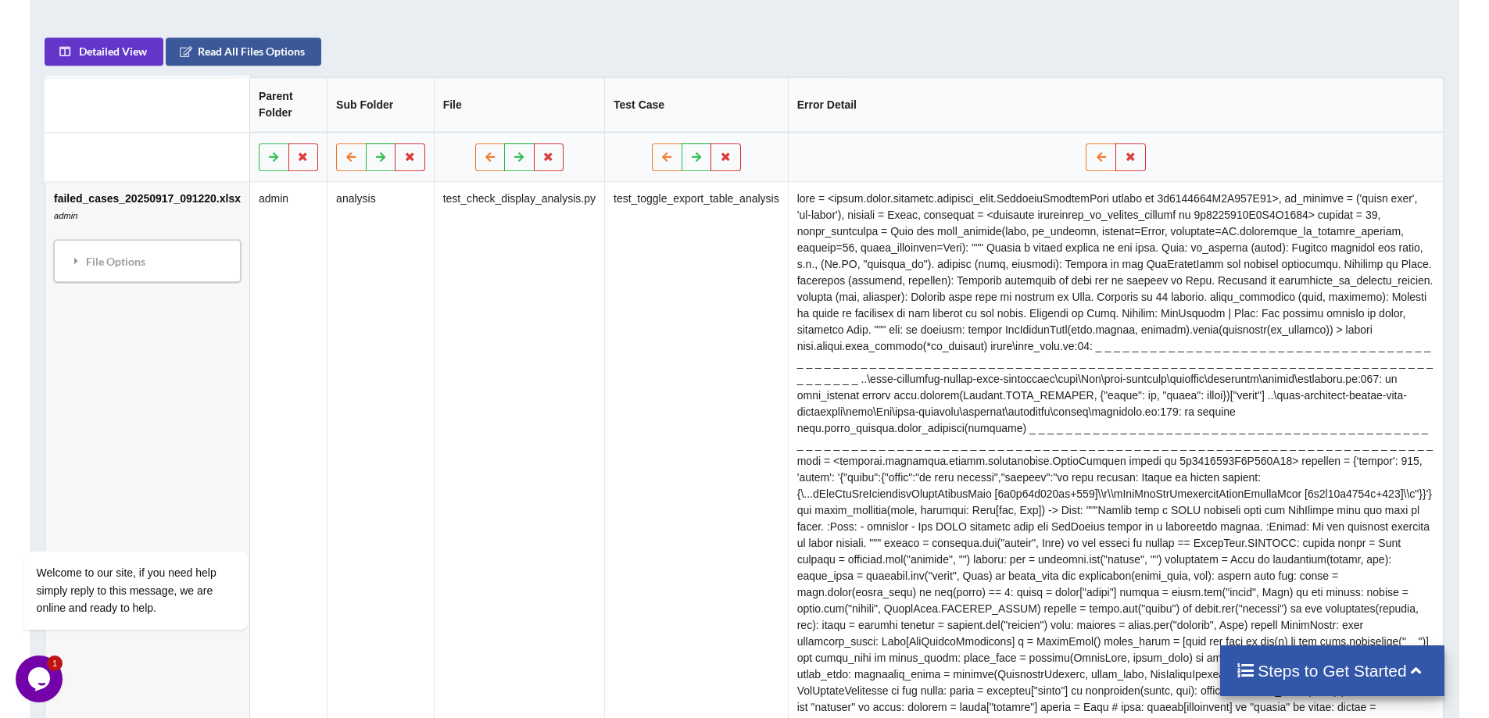
scroll to position [938, 0]
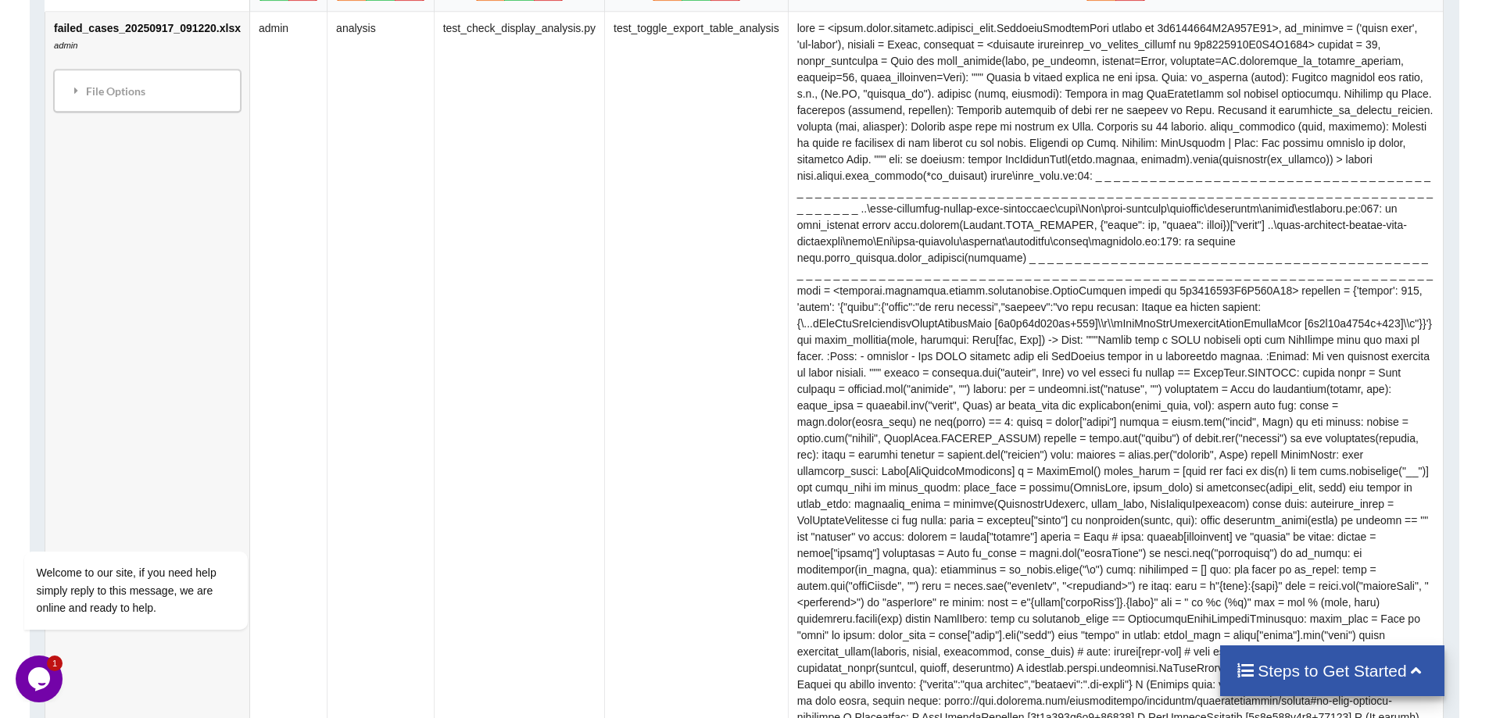
drag, startPoint x: 932, startPoint y: 506, endPoint x: 836, endPoint y: 240, distance: 283.3
click at [836, 240] on td at bounding box center [1116, 644] width 656 height 1264
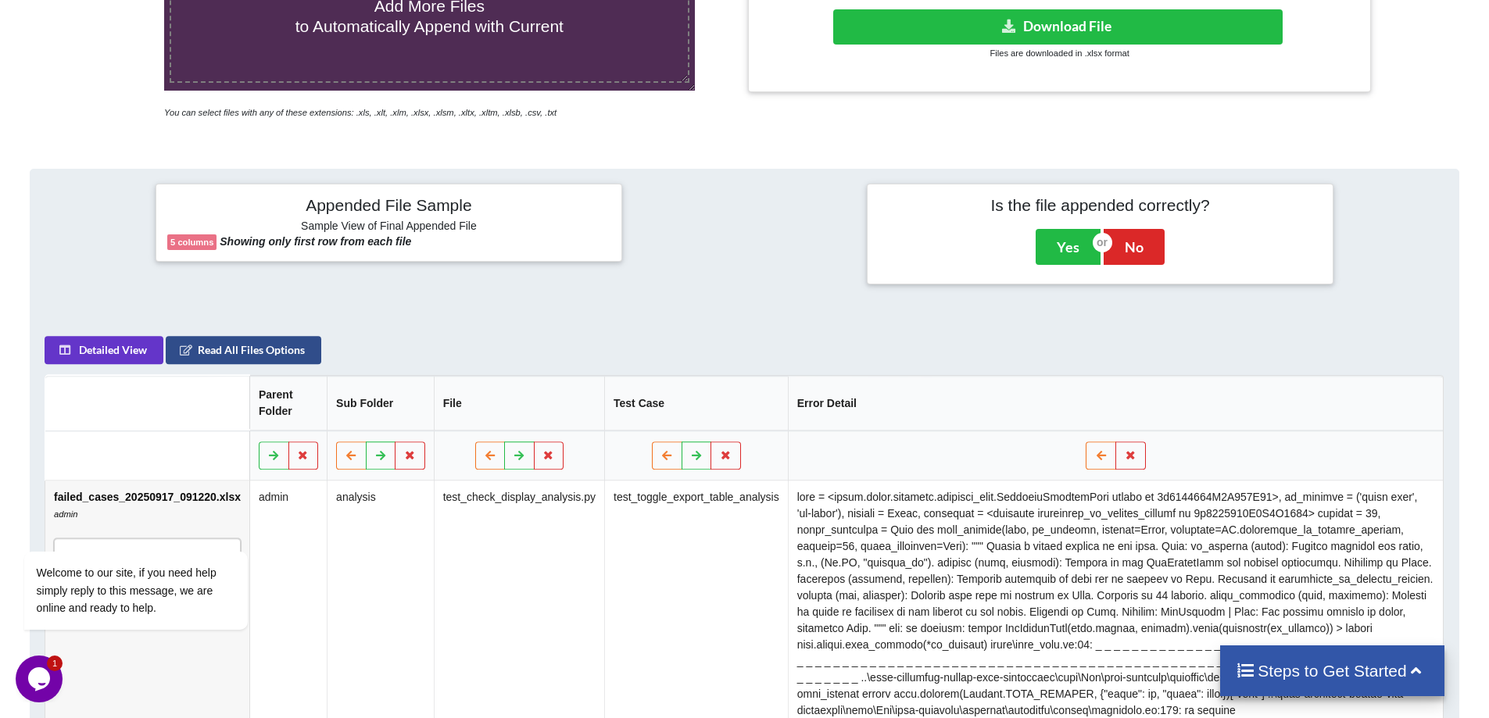
click at [217, 345] on button "Read All Files Options" at bounding box center [243, 350] width 155 height 28
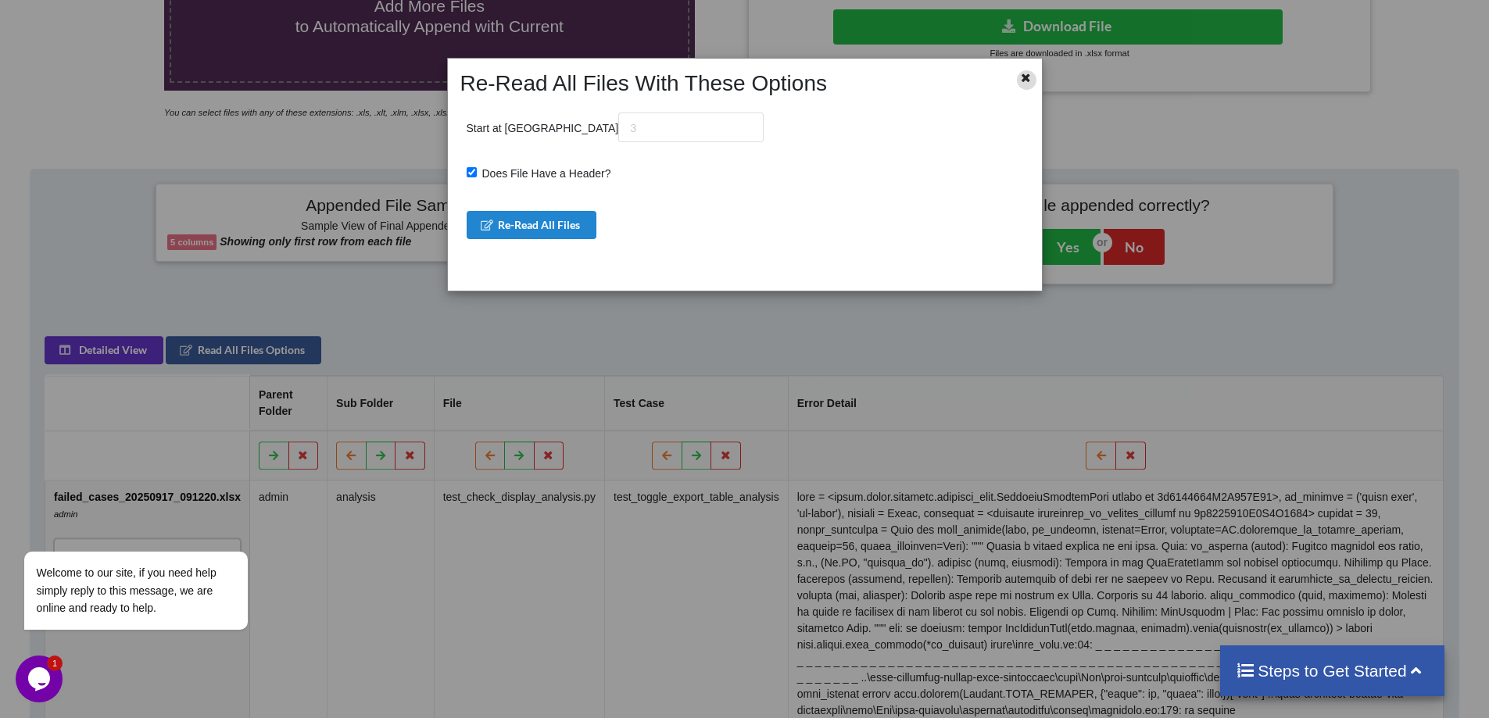
click at [1020, 75] on icon at bounding box center [1025, 75] width 13 height 11
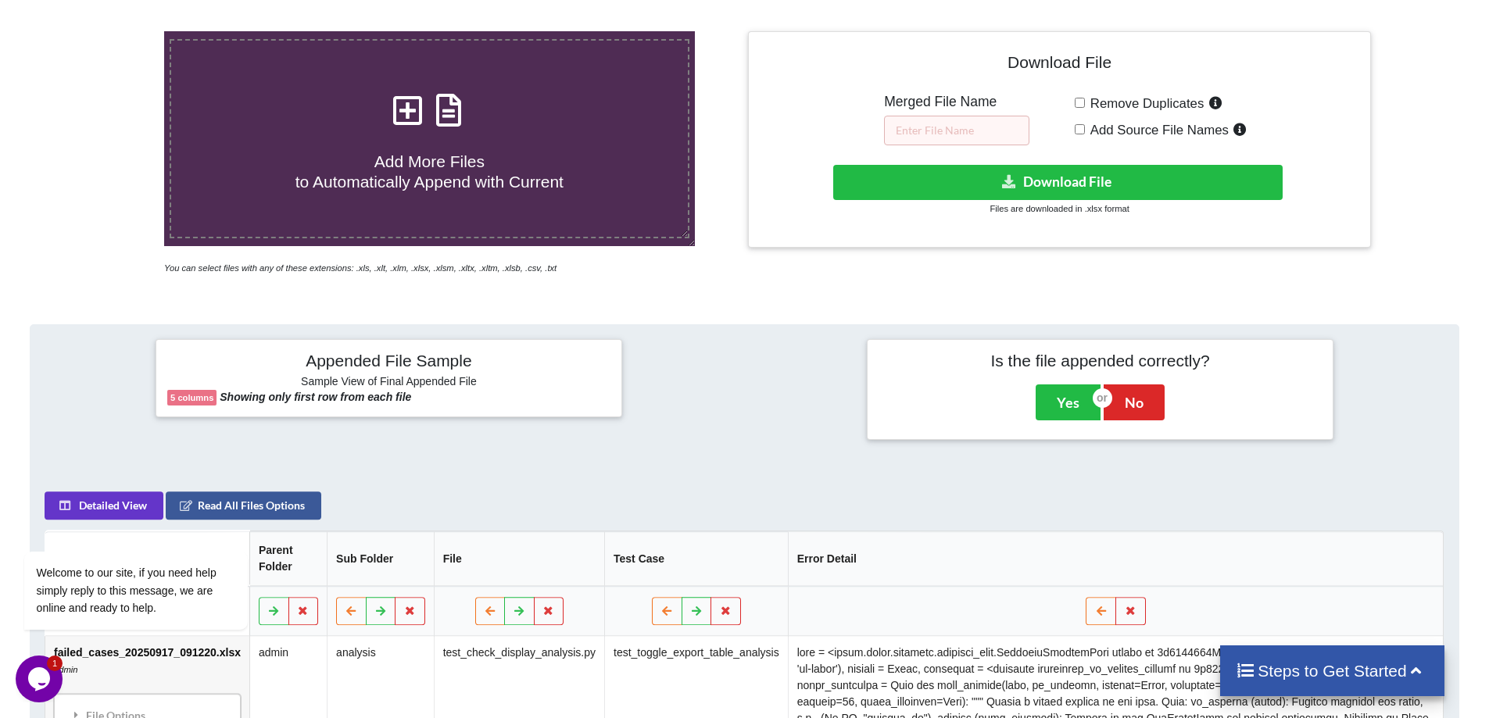
scroll to position [313, 0]
click at [1063, 398] on button "Yes" at bounding box center [1067, 403] width 65 height 36
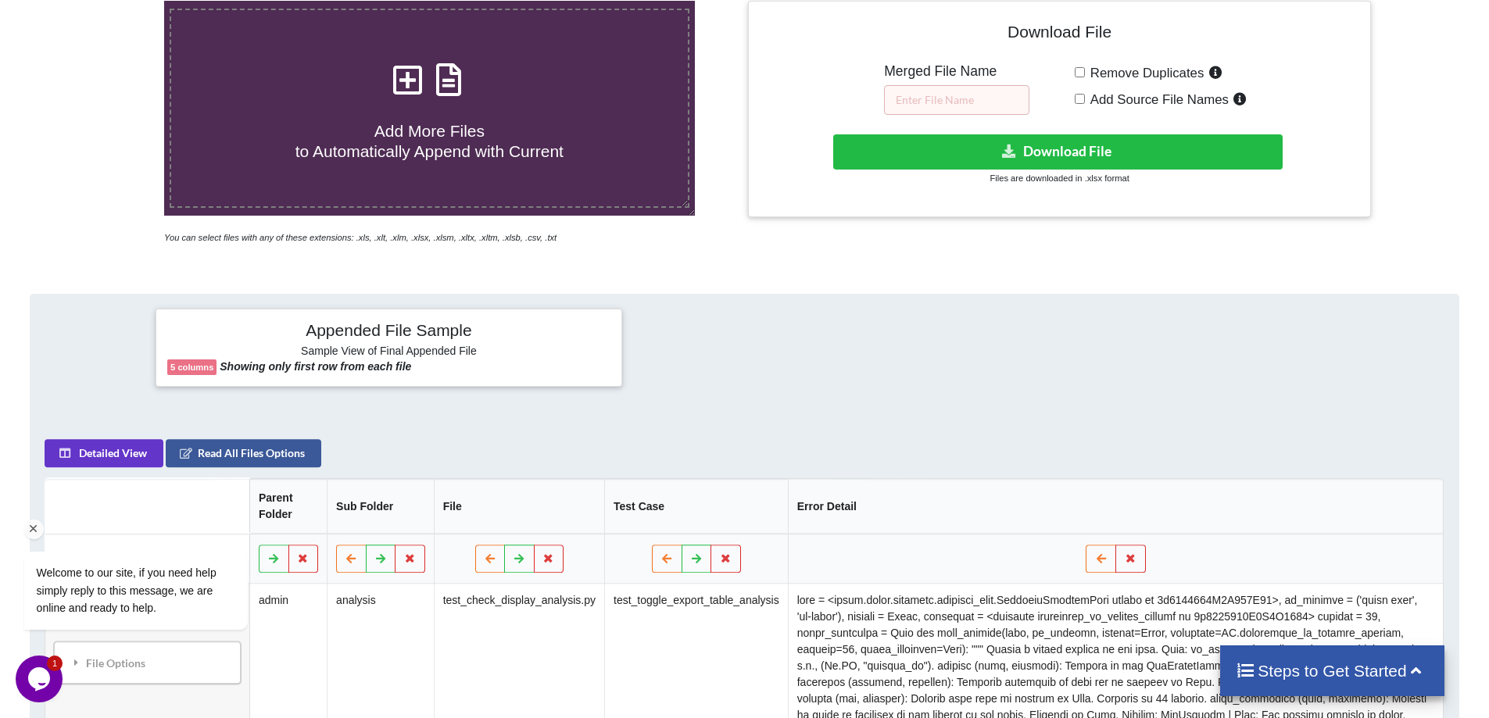
scroll to position [0, 0]
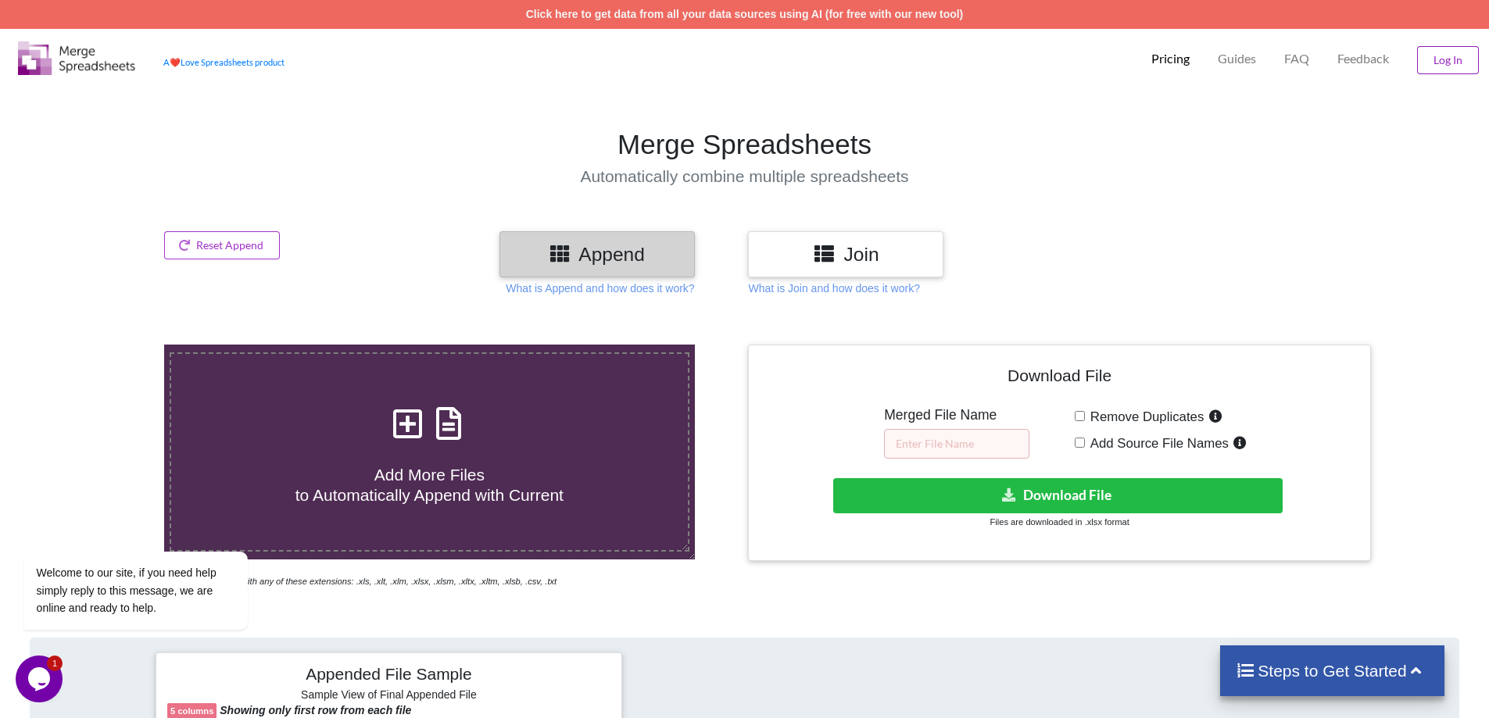
click at [1446, 57] on button "Log In" at bounding box center [1448, 60] width 62 height 28
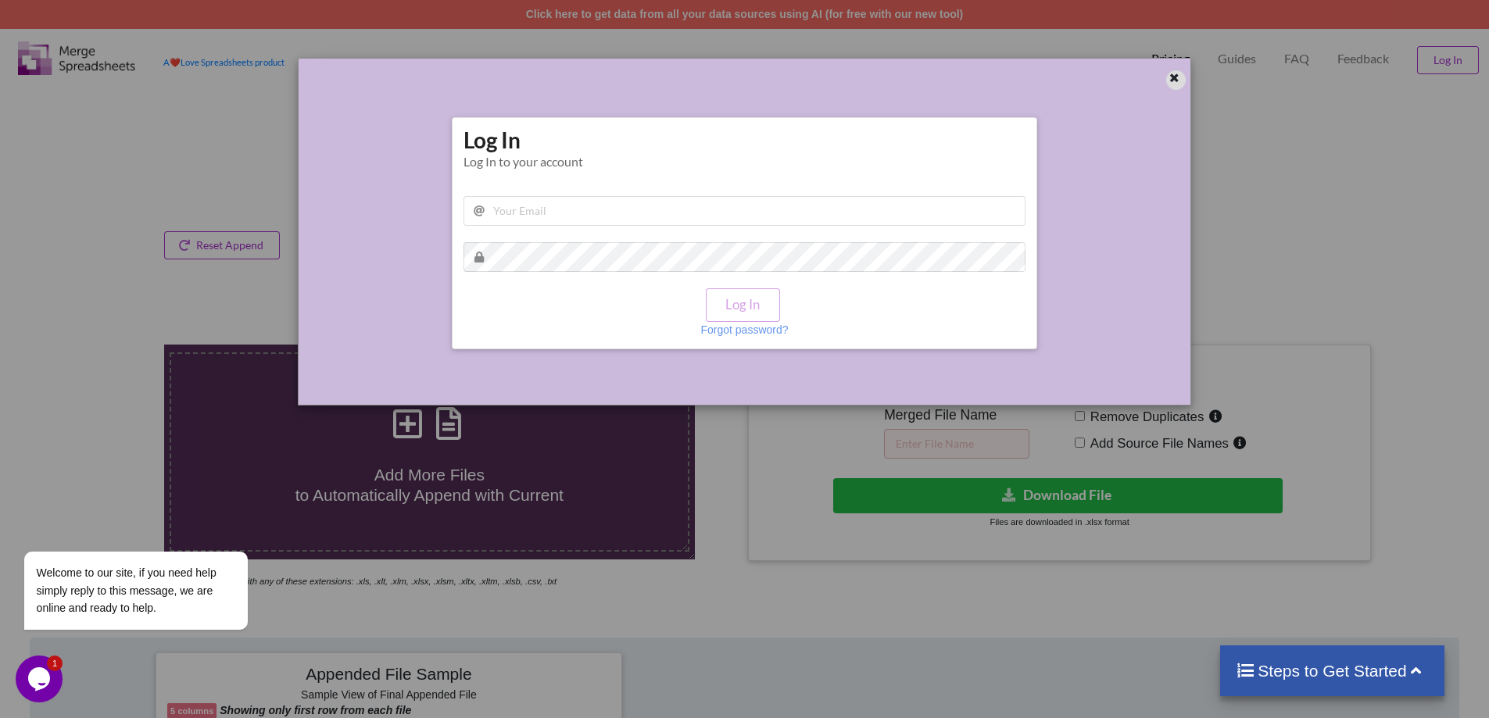
click at [1174, 86] on div at bounding box center [1176, 80] width 20 height 20
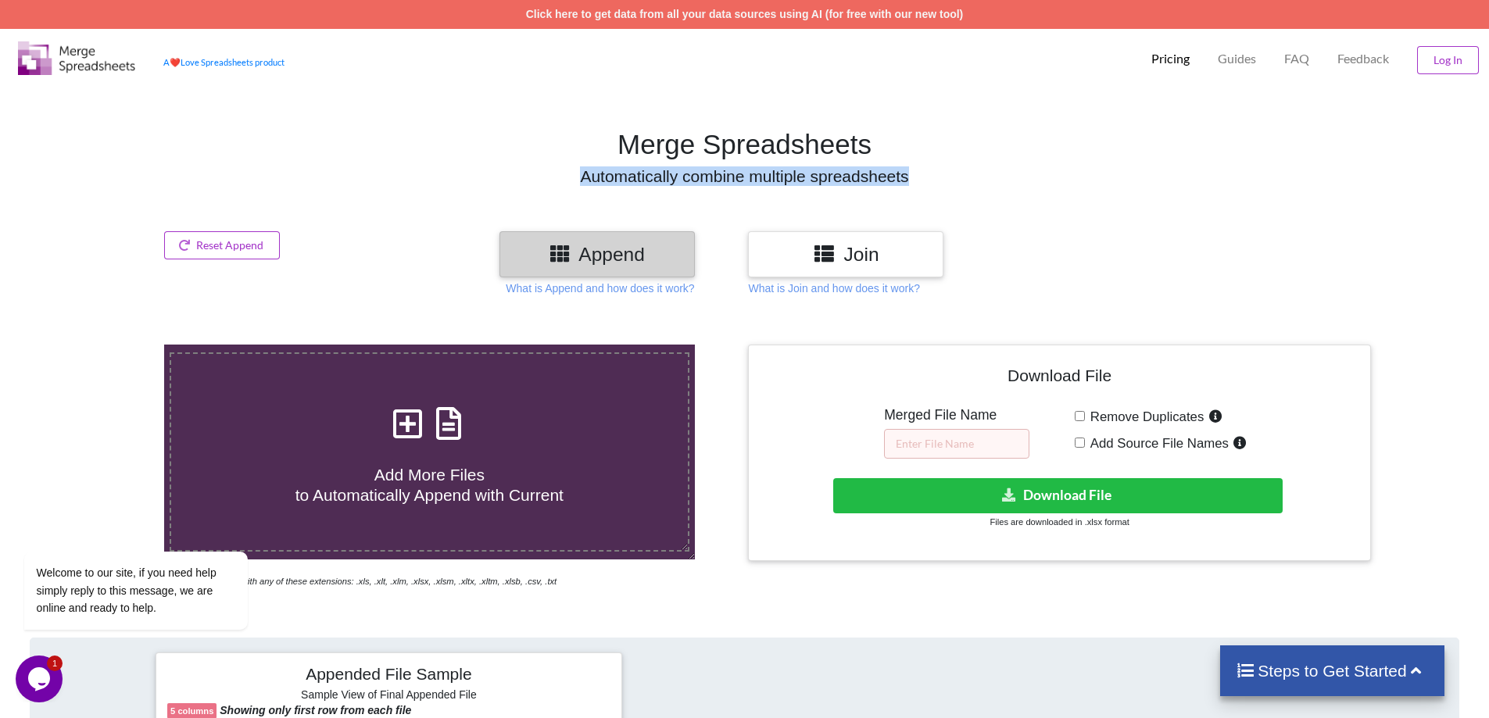
drag, startPoint x: 592, startPoint y: 174, endPoint x: 1106, endPoint y: 174, distance: 514.2
click at [1106, 174] on h4 "Automatically combine multiple spreadsheets" at bounding box center [744, 176] width 1504 height 20
click at [1174, 177] on h4 "Automatically combine multiple spreadsheets" at bounding box center [744, 176] width 1504 height 20
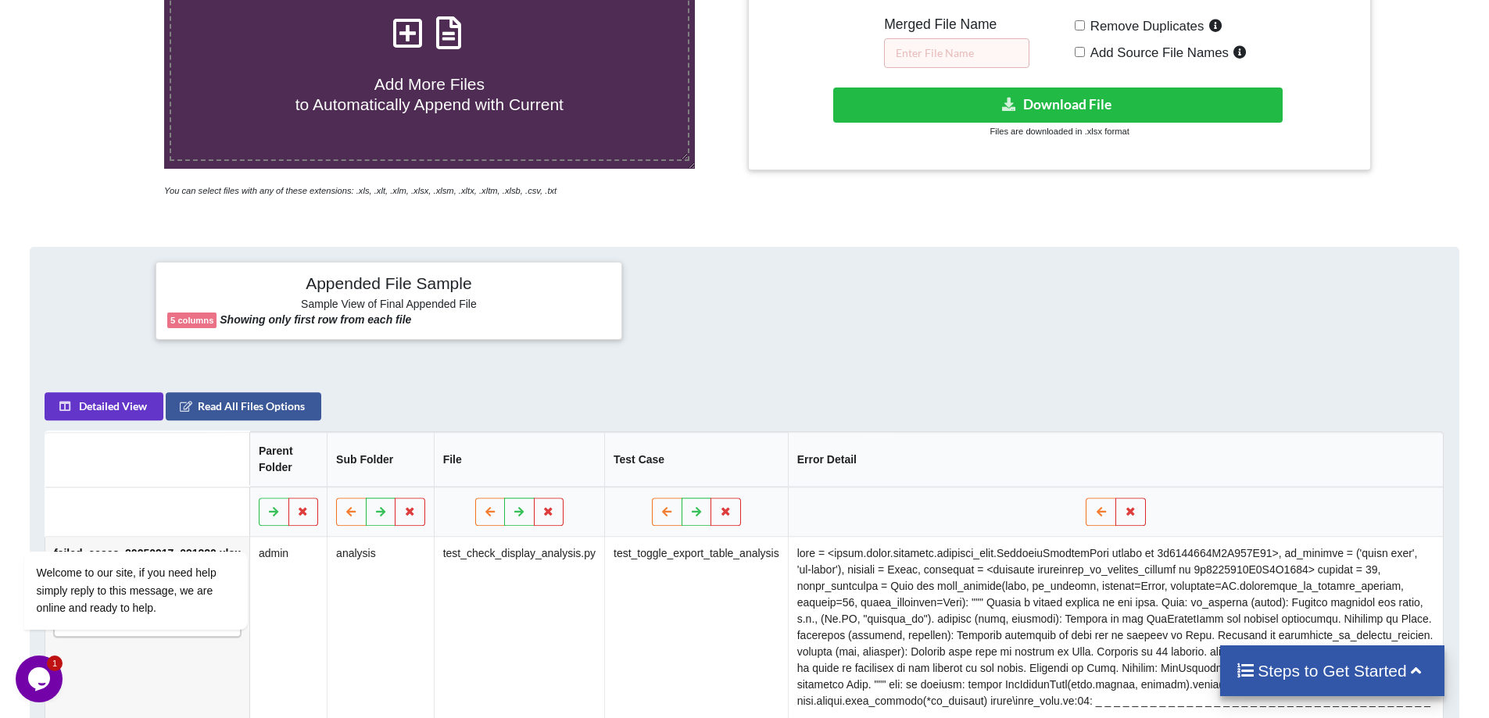
click at [488, 82] on h4 "Add More Files to Automatically Append with Current" at bounding box center [429, 84] width 516 height 59
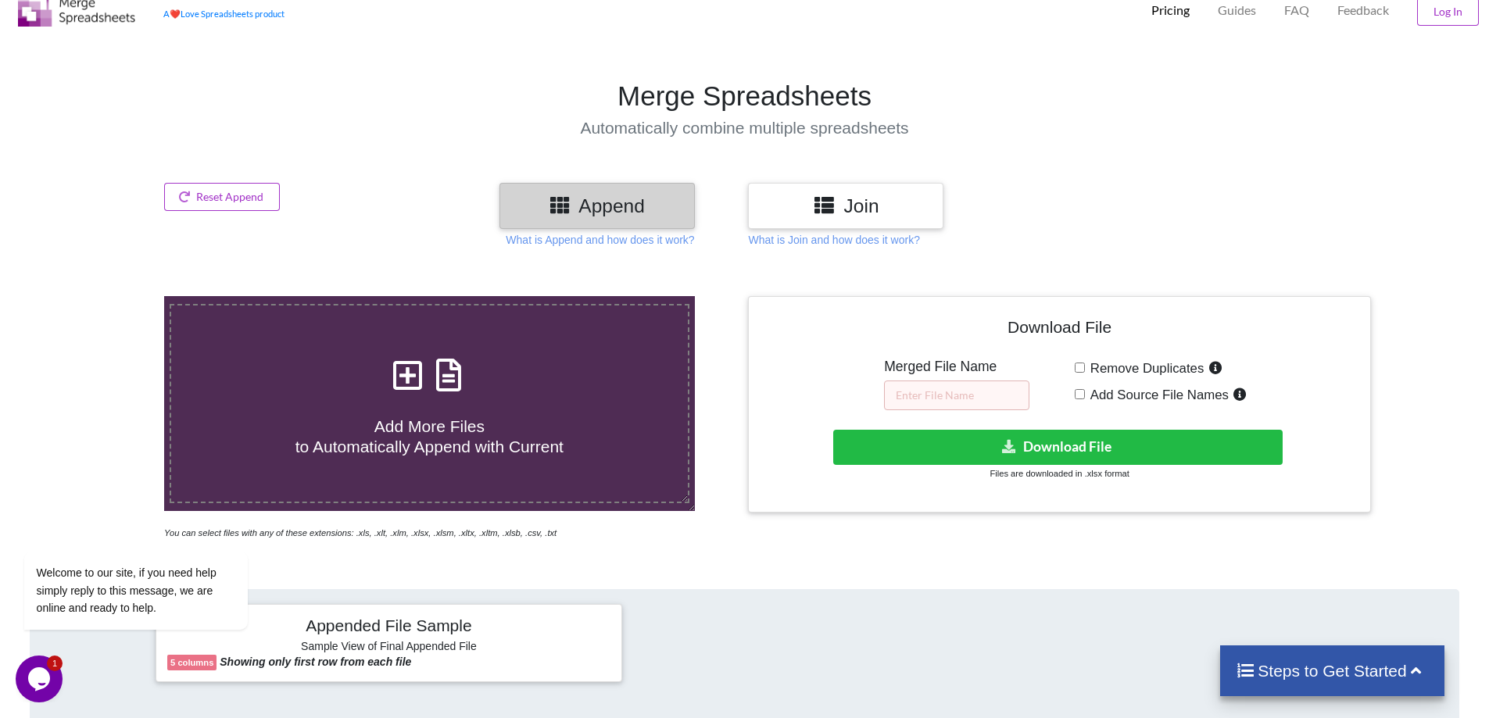
scroll to position [0, 0]
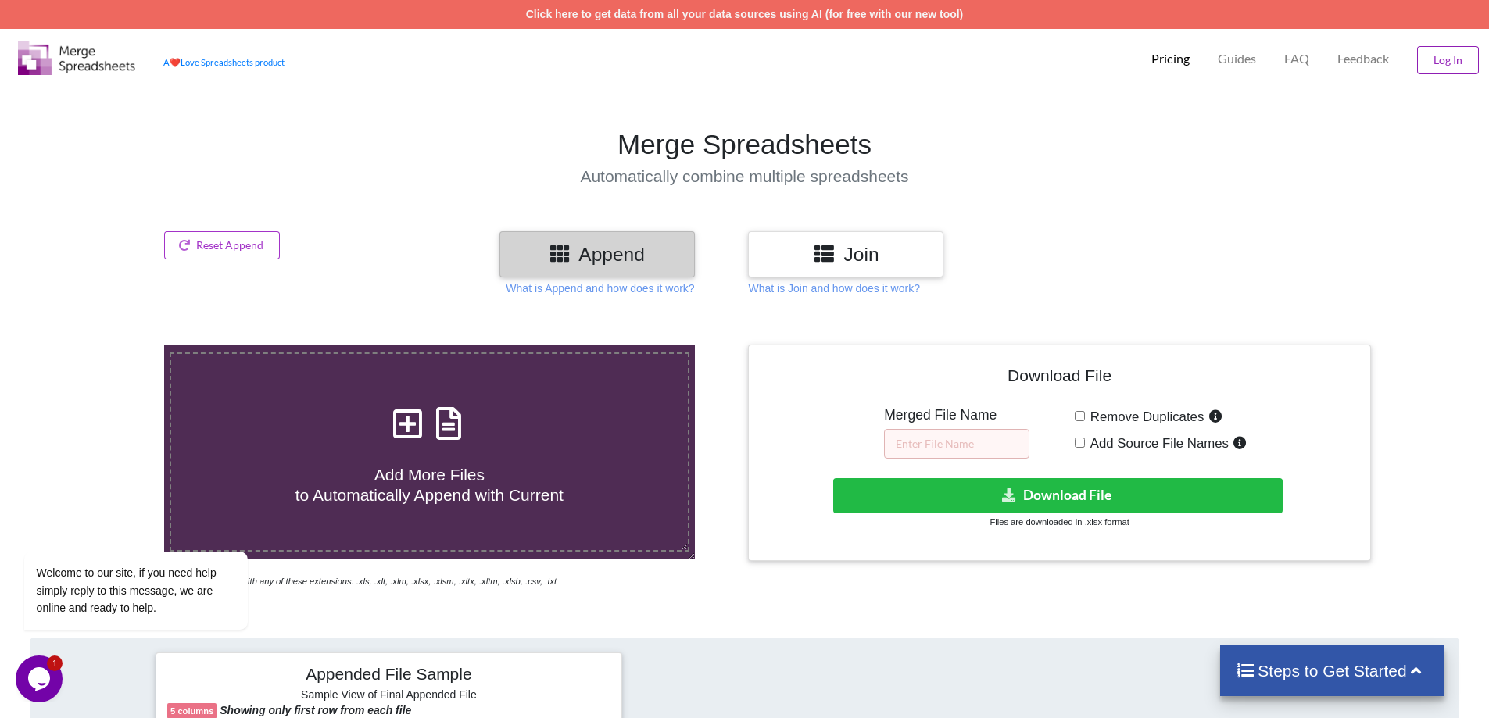
click at [1442, 62] on button "Log In" at bounding box center [1448, 60] width 62 height 28
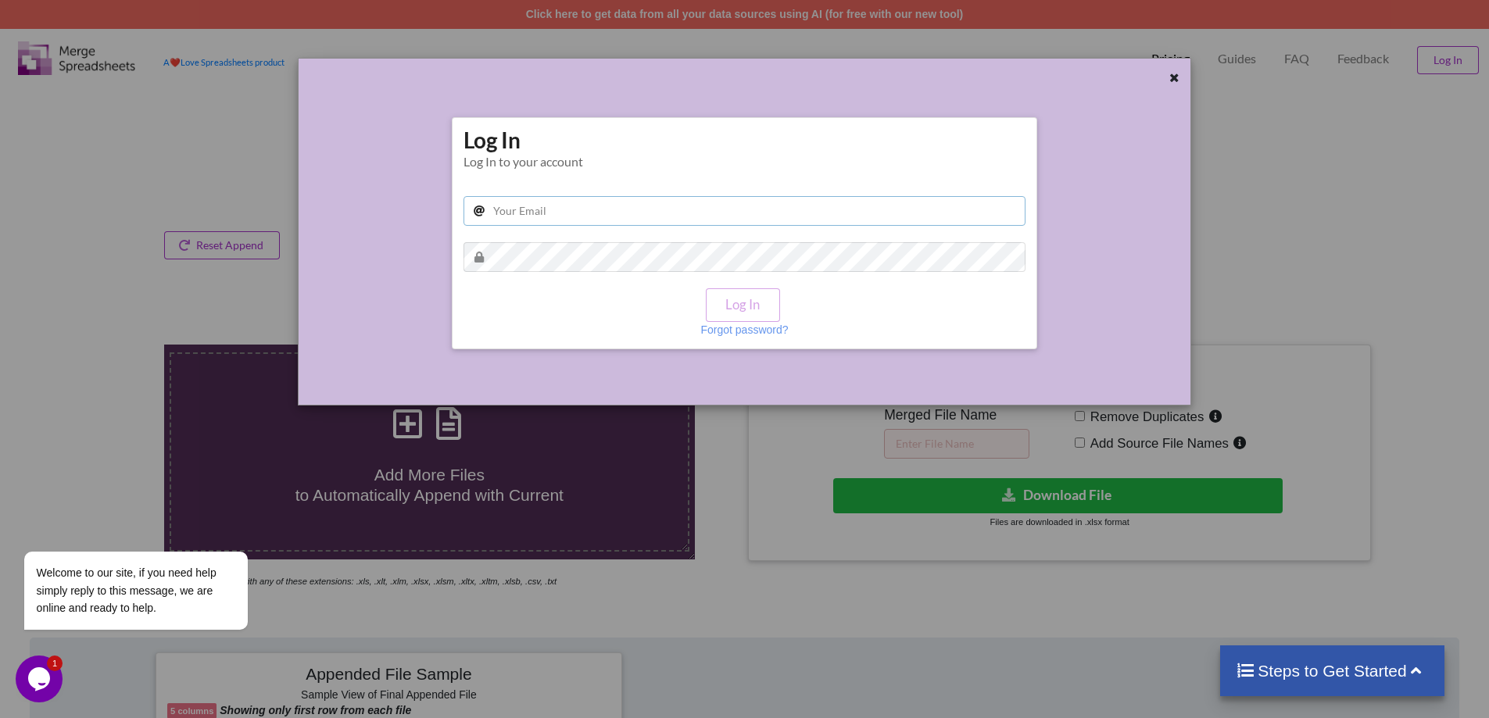
click at [637, 217] on input "text" at bounding box center [744, 211] width 562 height 30
click at [984, 178] on div "Log In Log In to your account Log In Forgot password?" at bounding box center [744, 232] width 562 height 212
click at [1185, 80] on div at bounding box center [1152, 80] width 74 height 20
click at [706, 328] on p "Forgot password?" at bounding box center [744, 330] width 88 height 16
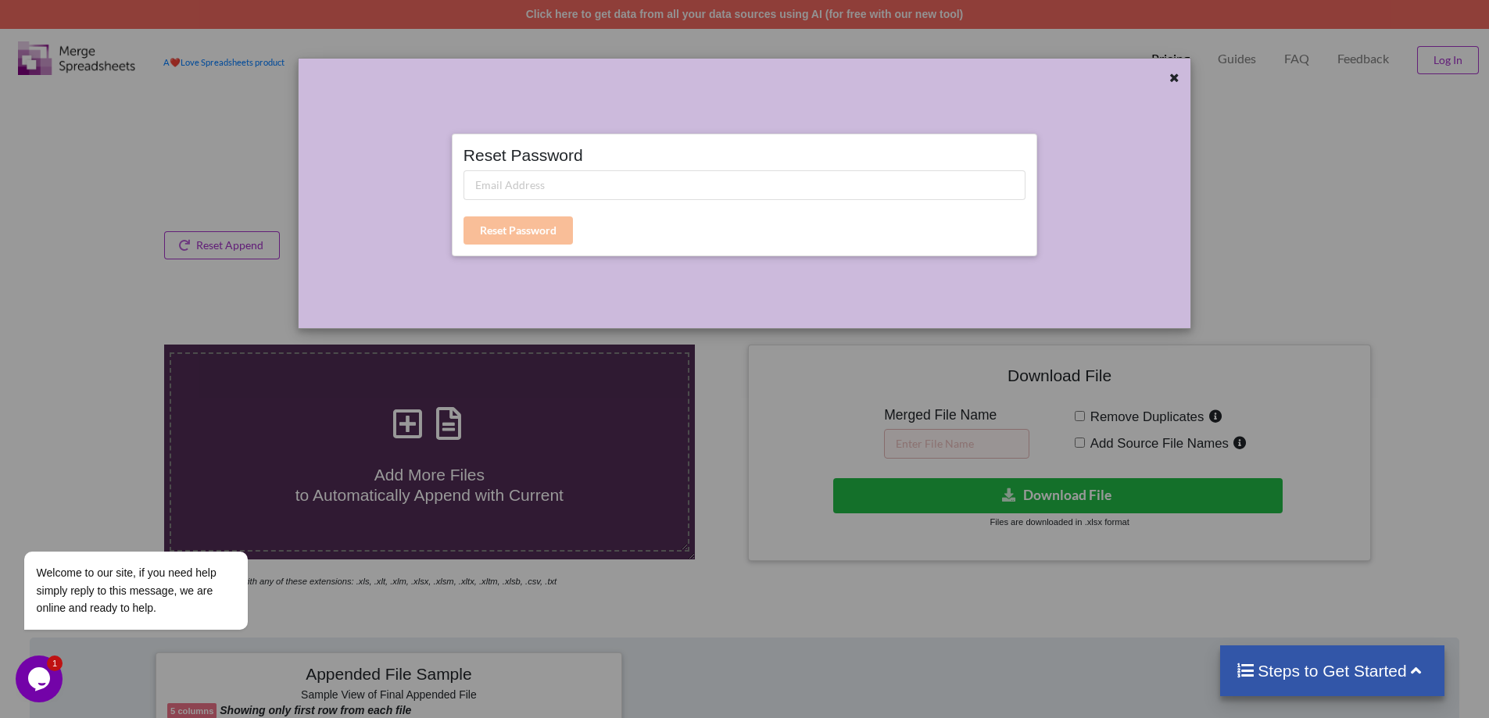
click at [1242, 221] on div "Reset Password Reset Password" at bounding box center [744, 359] width 1489 height 718
